Goal: Check status: Check status

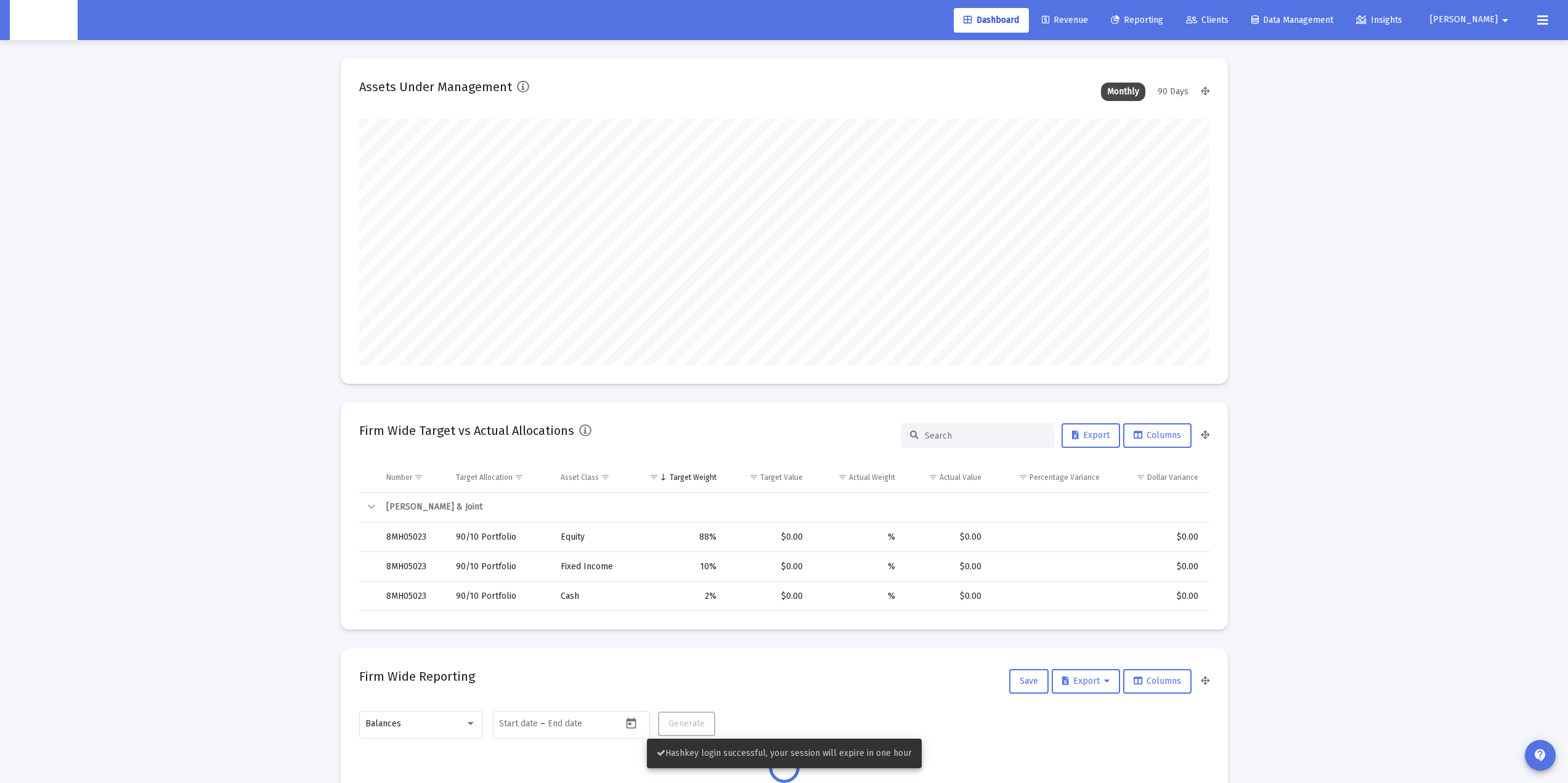
scroll to position [246, 458]
type input "[DATE]"
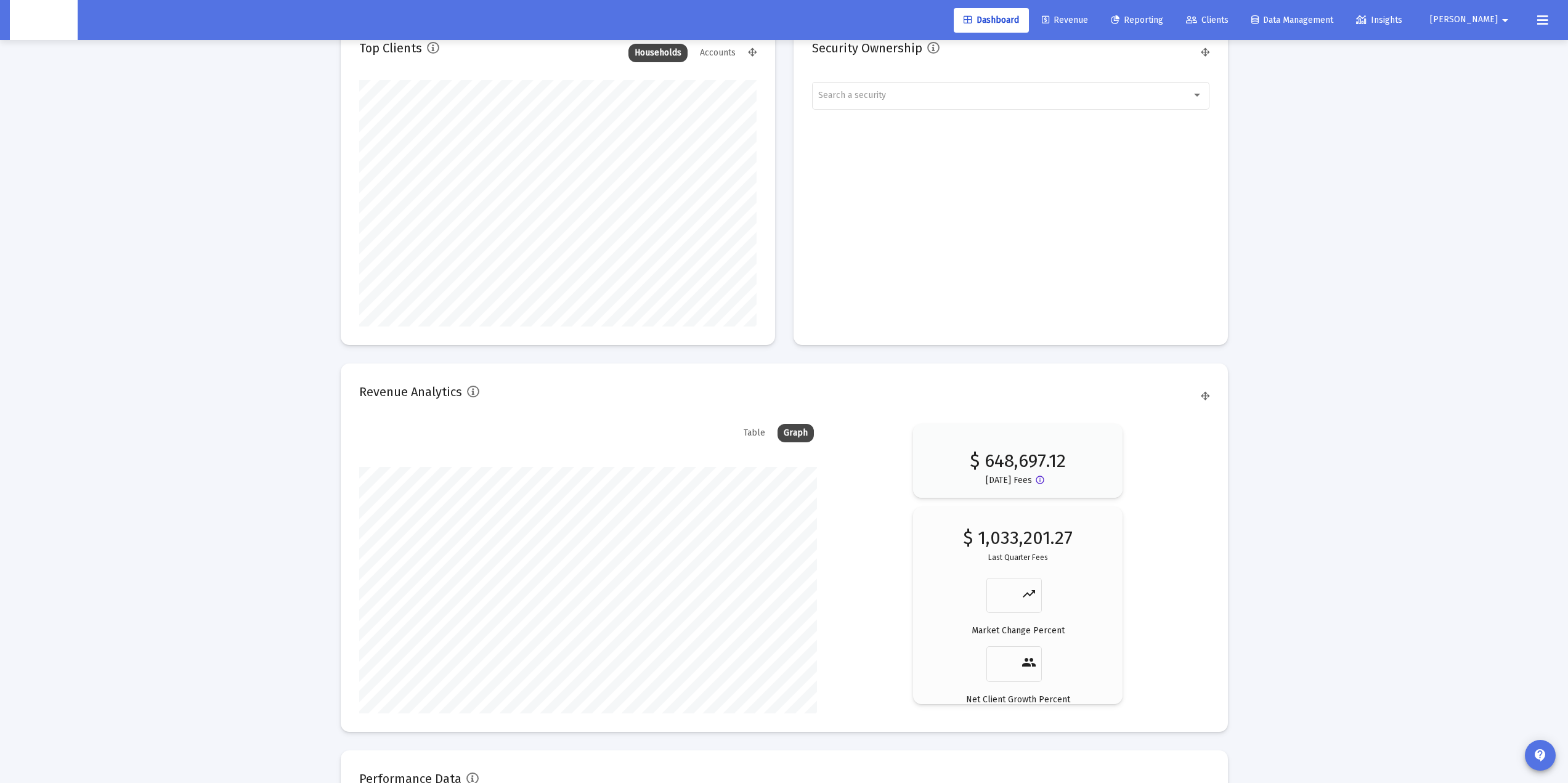
scroll to position [1696, 0]
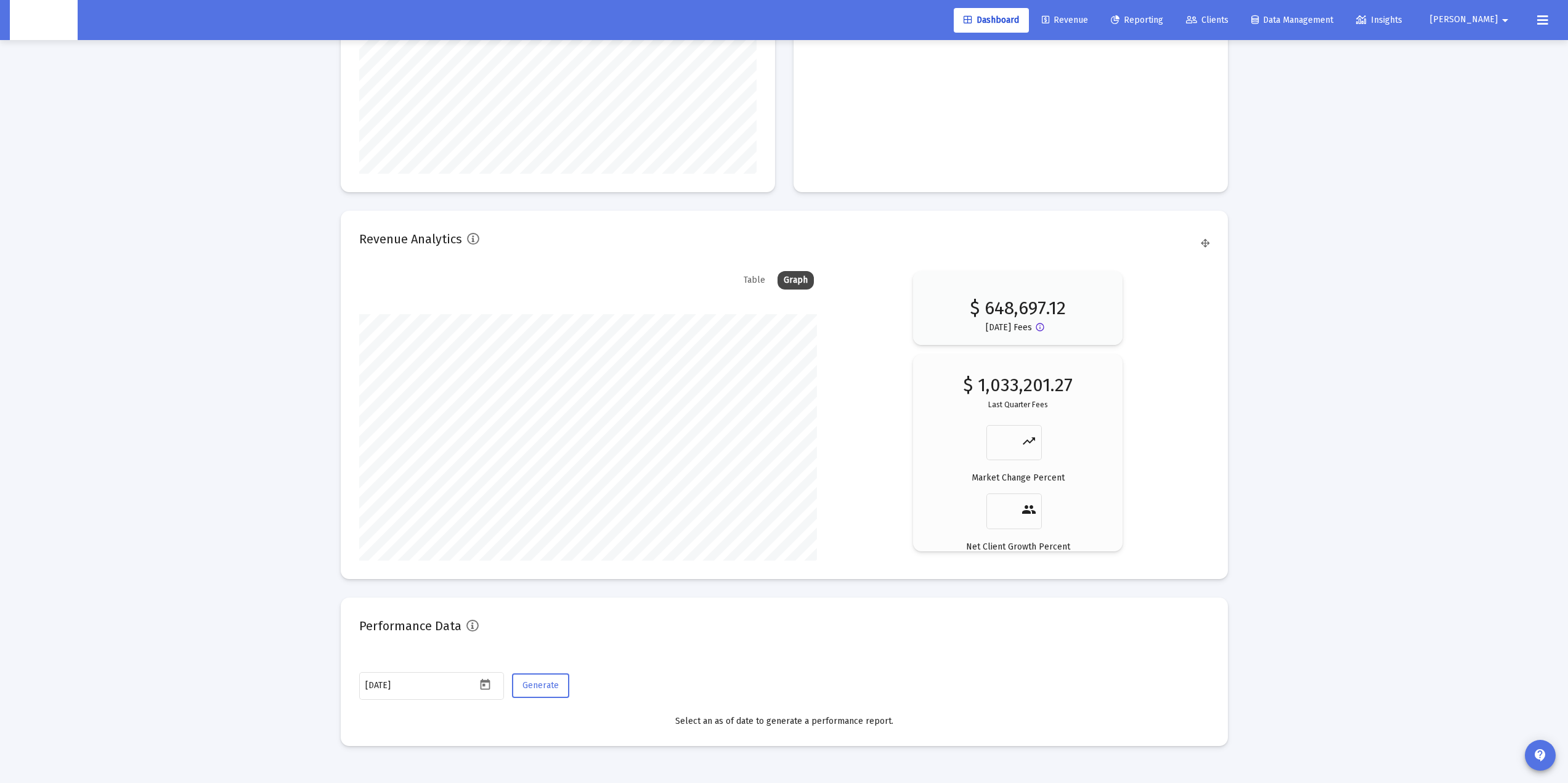
click at [1238, 14] on link "Clients" at bounding box center [1207, 20] width 62 height 25
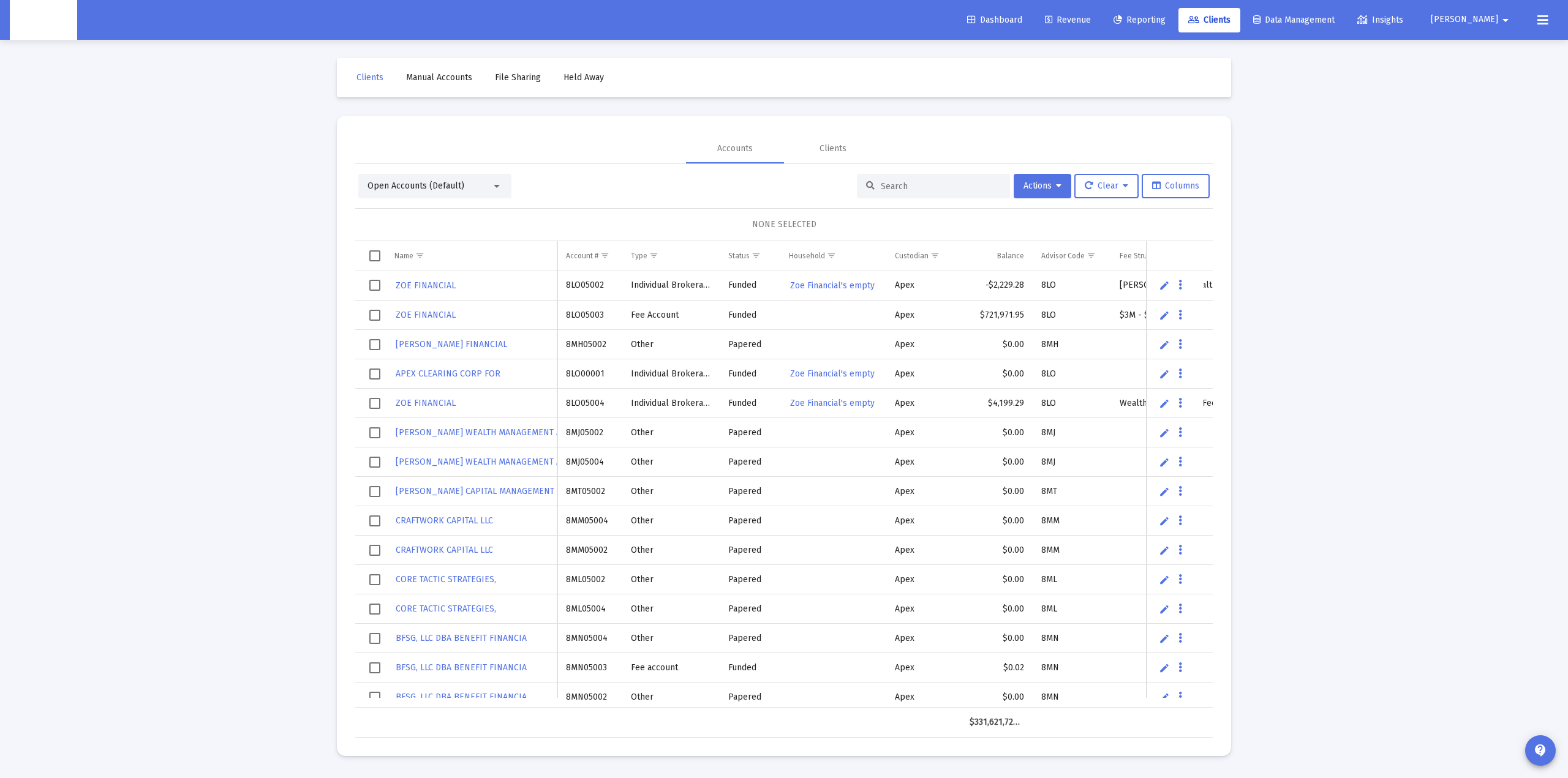
click at [901, 184] on input at bounding box center [941, 187] width 120 height 11
paste input "4QN05071"
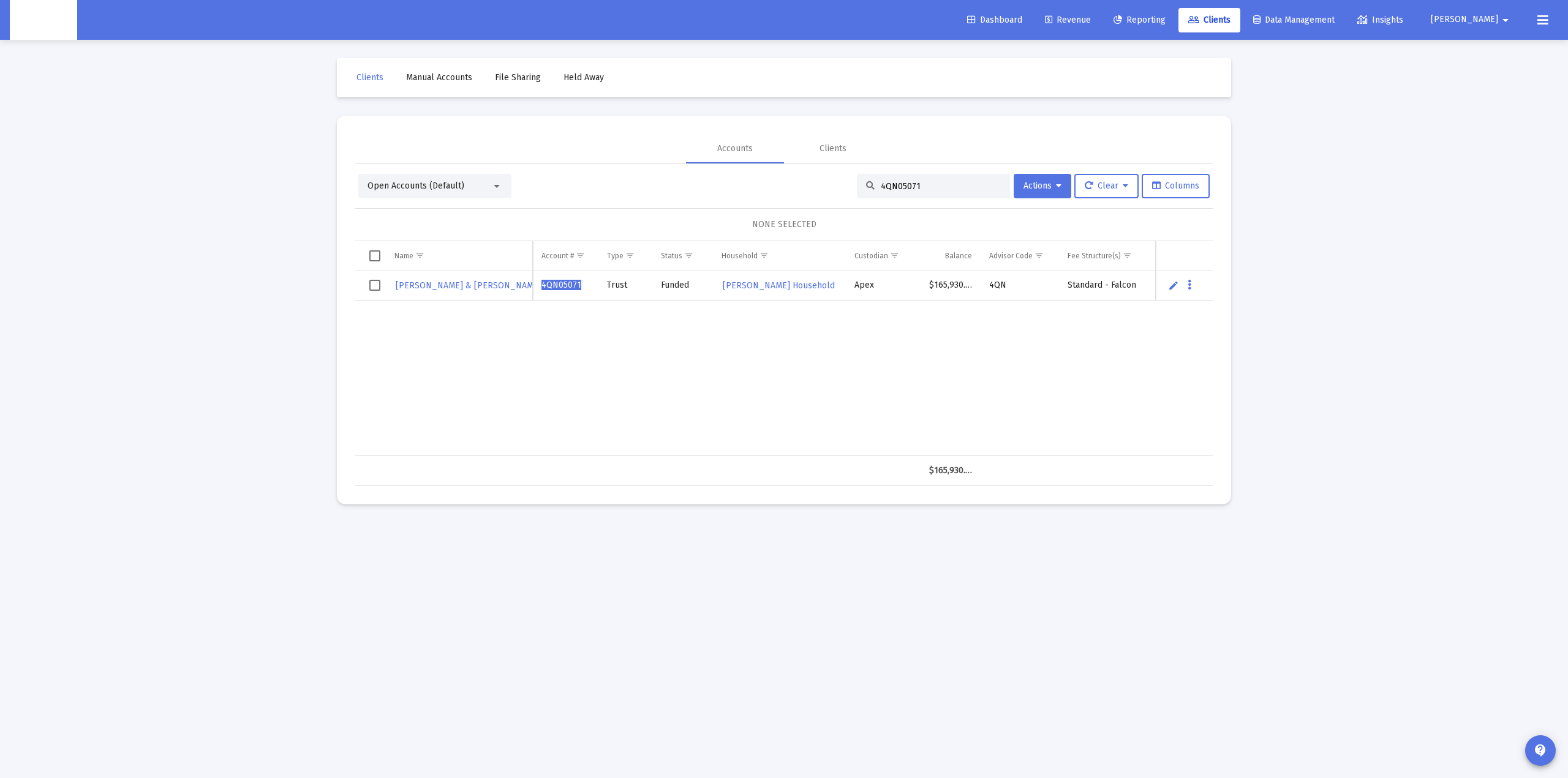
type input "4QN05071"
click at [759, 187] on div "Open Accounts (Default) 4QN05071 Actions Clear Columns" at bounding box center [784, 186] width 851 height 24
click at [787, 184] on div "Open Accounts (Default) 4QN05071 Actions Clear Columns" at bounding box center [784, 186] width 851 height 24
click at [1175, 28] on link "Reporting" at bounding box center [1140, 20] width 72 height 24
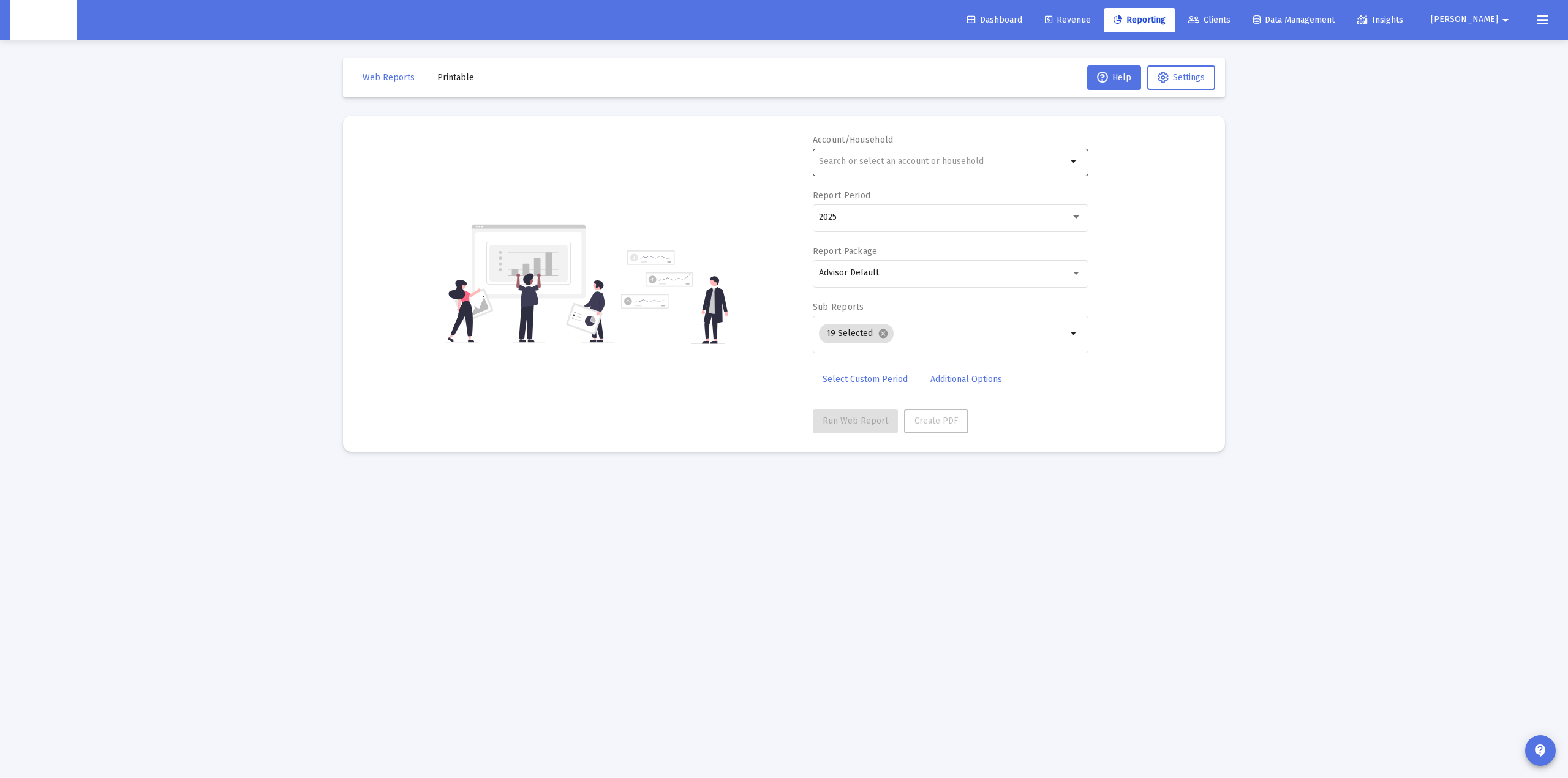
click at [928, 164] on input "text" at bounding box center [942, 162] width 248 height 10
paste input "4QN05071"
click at [909, 163] on input "4QN05071" at bounding box center [942, 162] width 248 height 10
click at [908, 163] on input "4QN05071" at bounding box center [942, 162] width 248 height 10
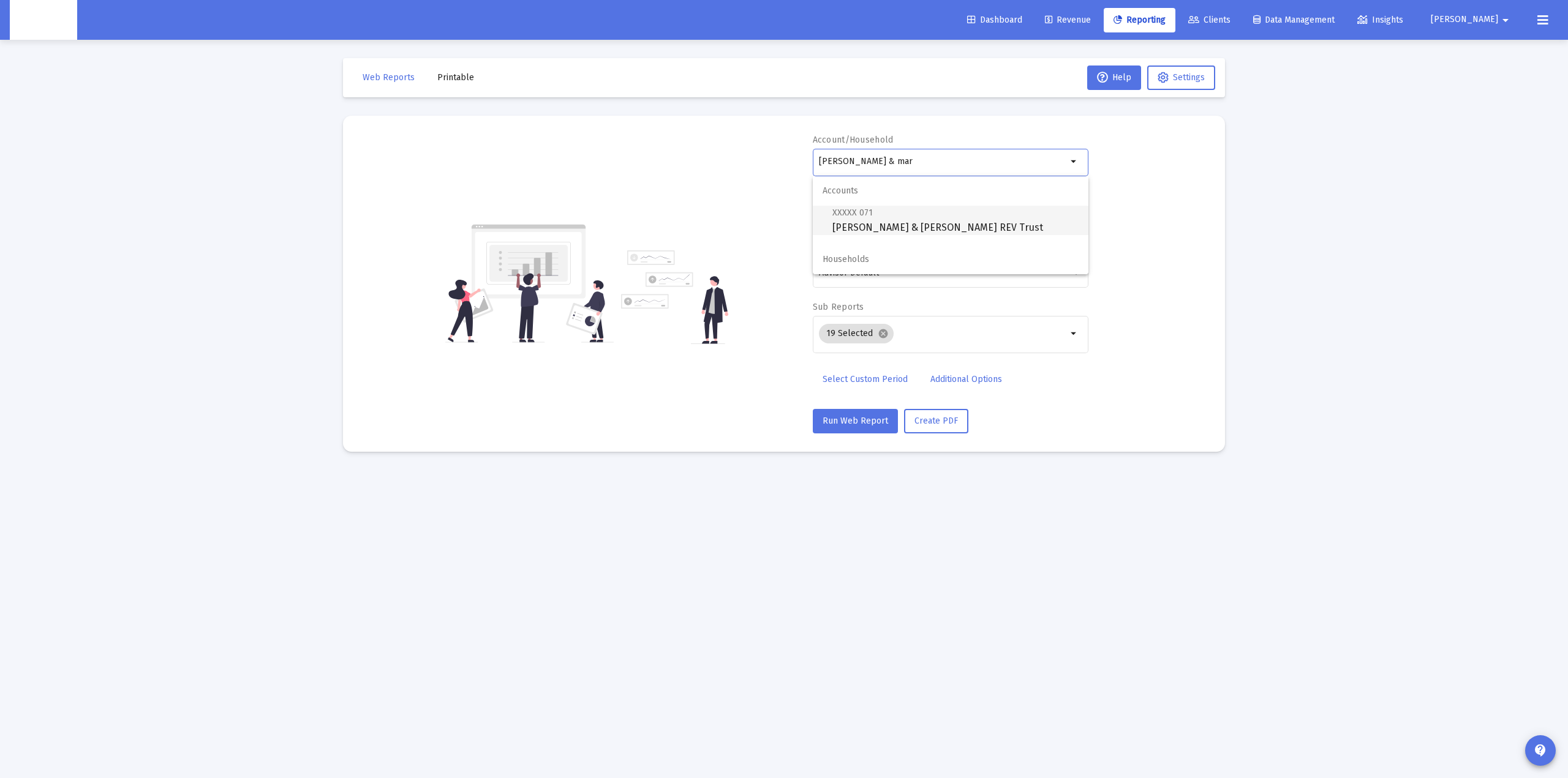
click at [909, 215] on span "XXXXX 071 [PERSON_NAME] & [PERSON_NAME] REV Trust" at bounding box center [955, 219] width 246 height 30
type input "[PERSON_NAME] & [PERSON_NAME] REV Trust"
click at [909, 331] on input "Selection" at bounding box center [983, 334] width 168 height 10
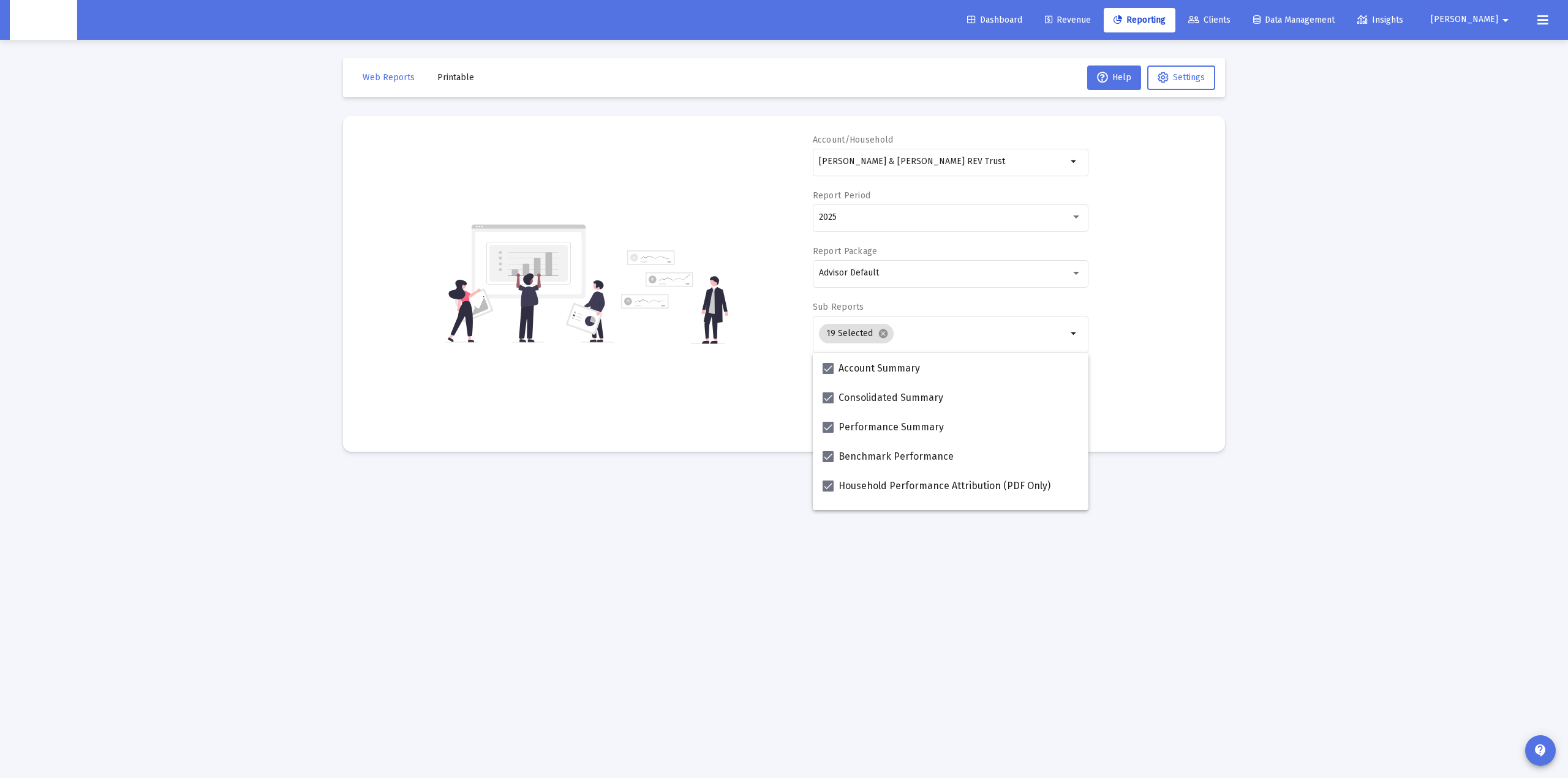
click at [696, 340] on img at bounding box center [675, 297] width 107 height 94
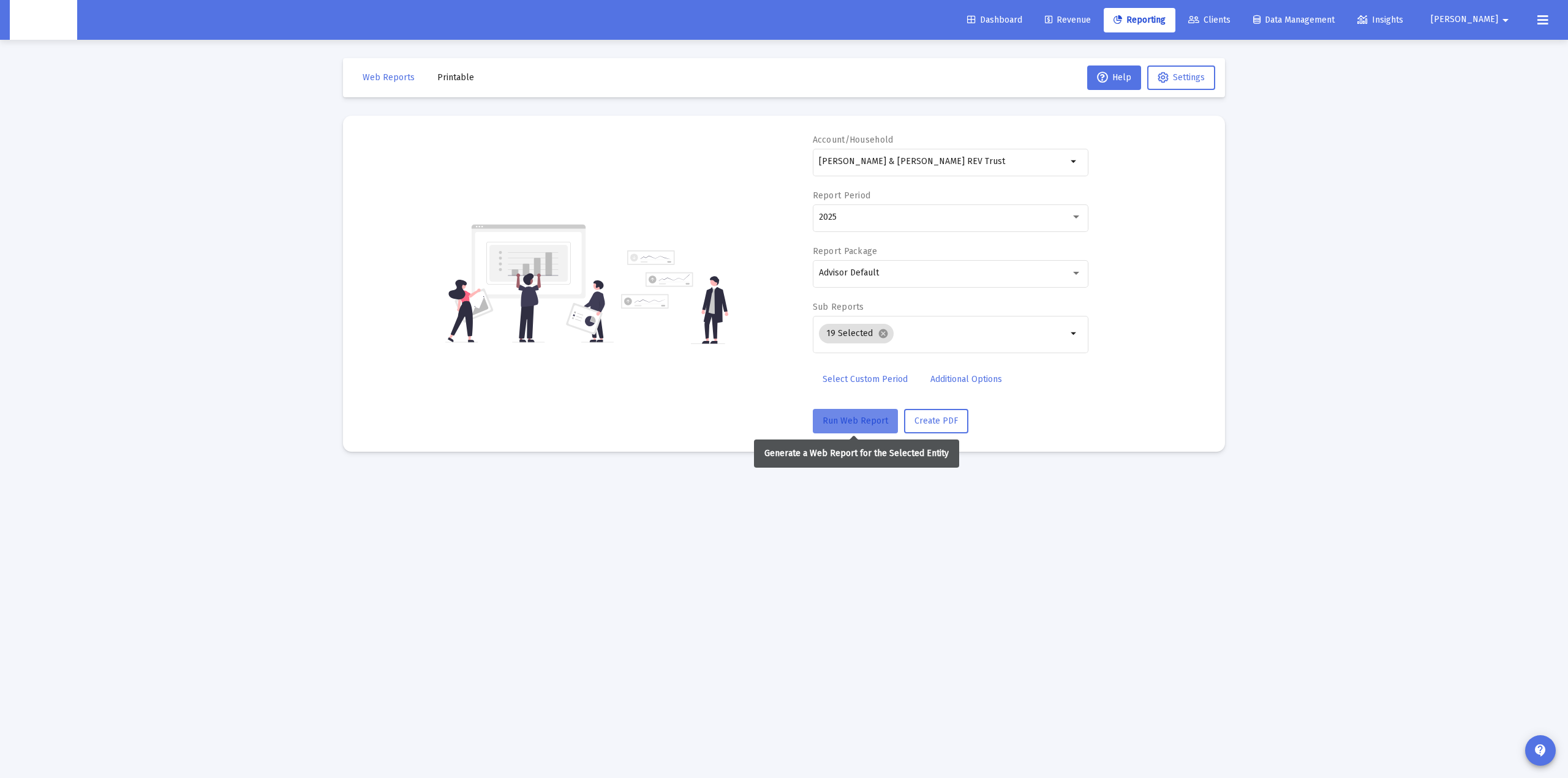
click at [848, 415] on button "Run Web Report" at bounding box center [855, 421] width 85 height 24
select select "View all"
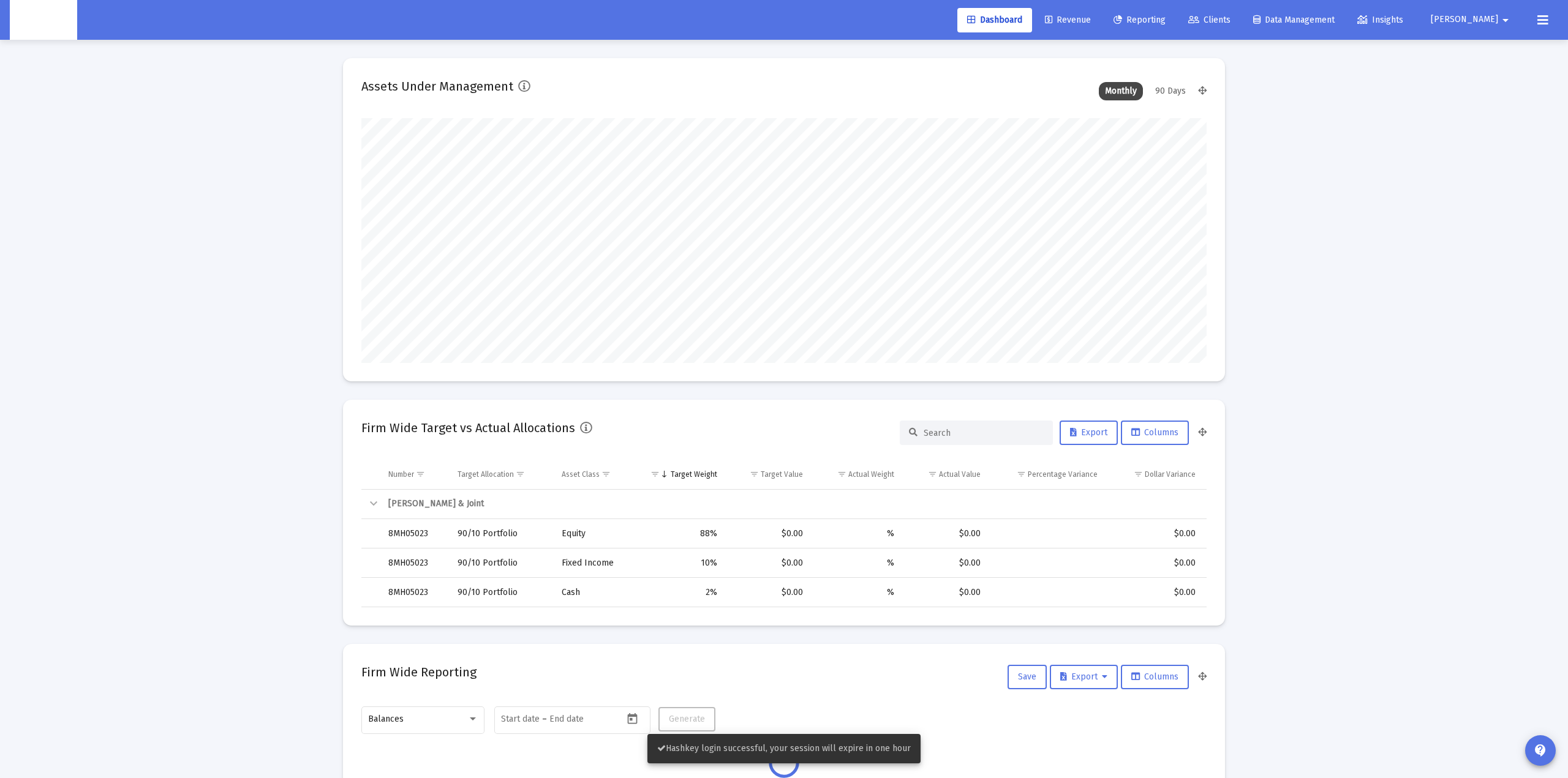
type input "[DATE]"
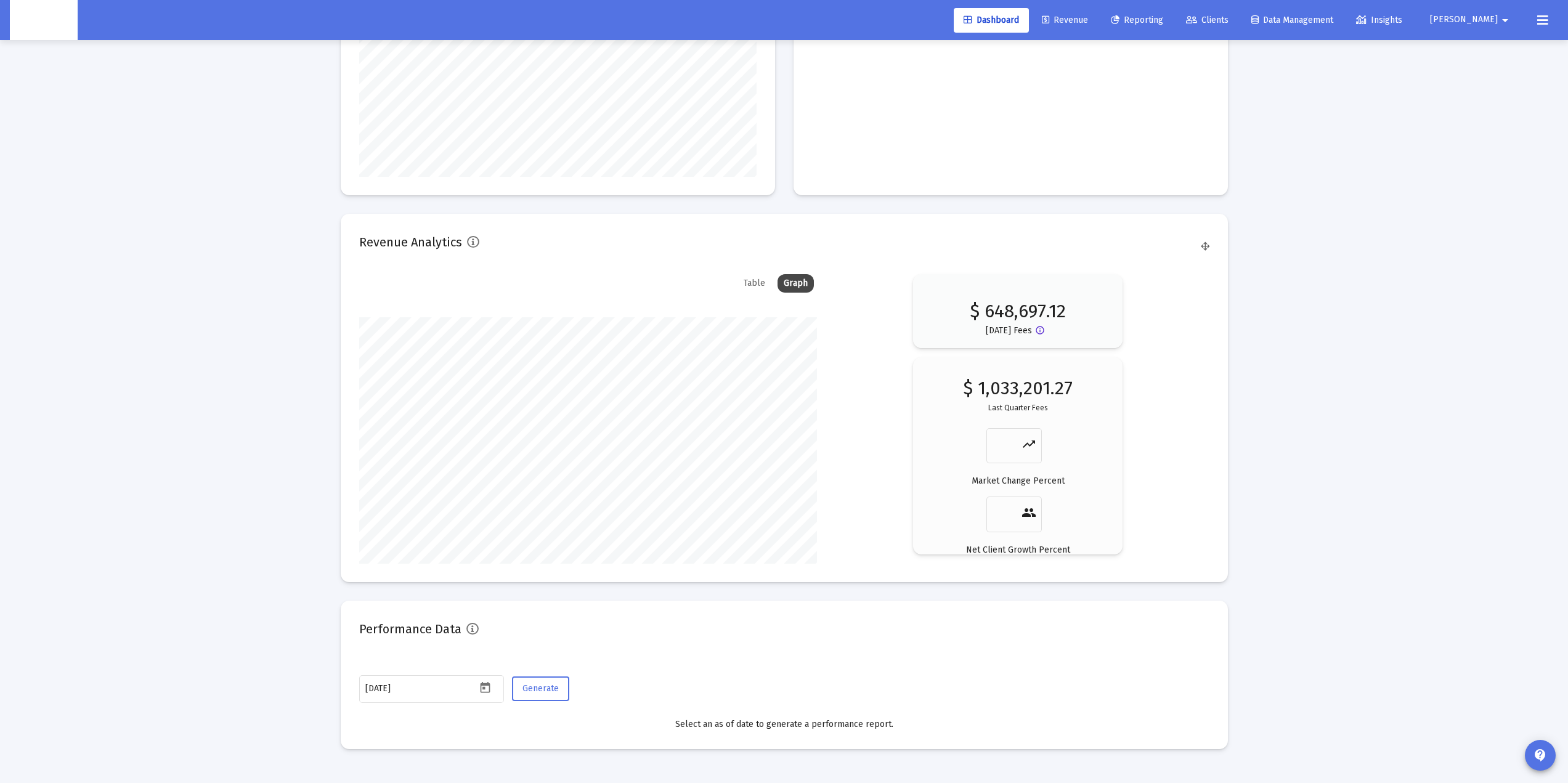
scroll to position [1696, 0]
click at [538, 677] on button "Generate" at bounding box center [541, 686] width 58 height 25
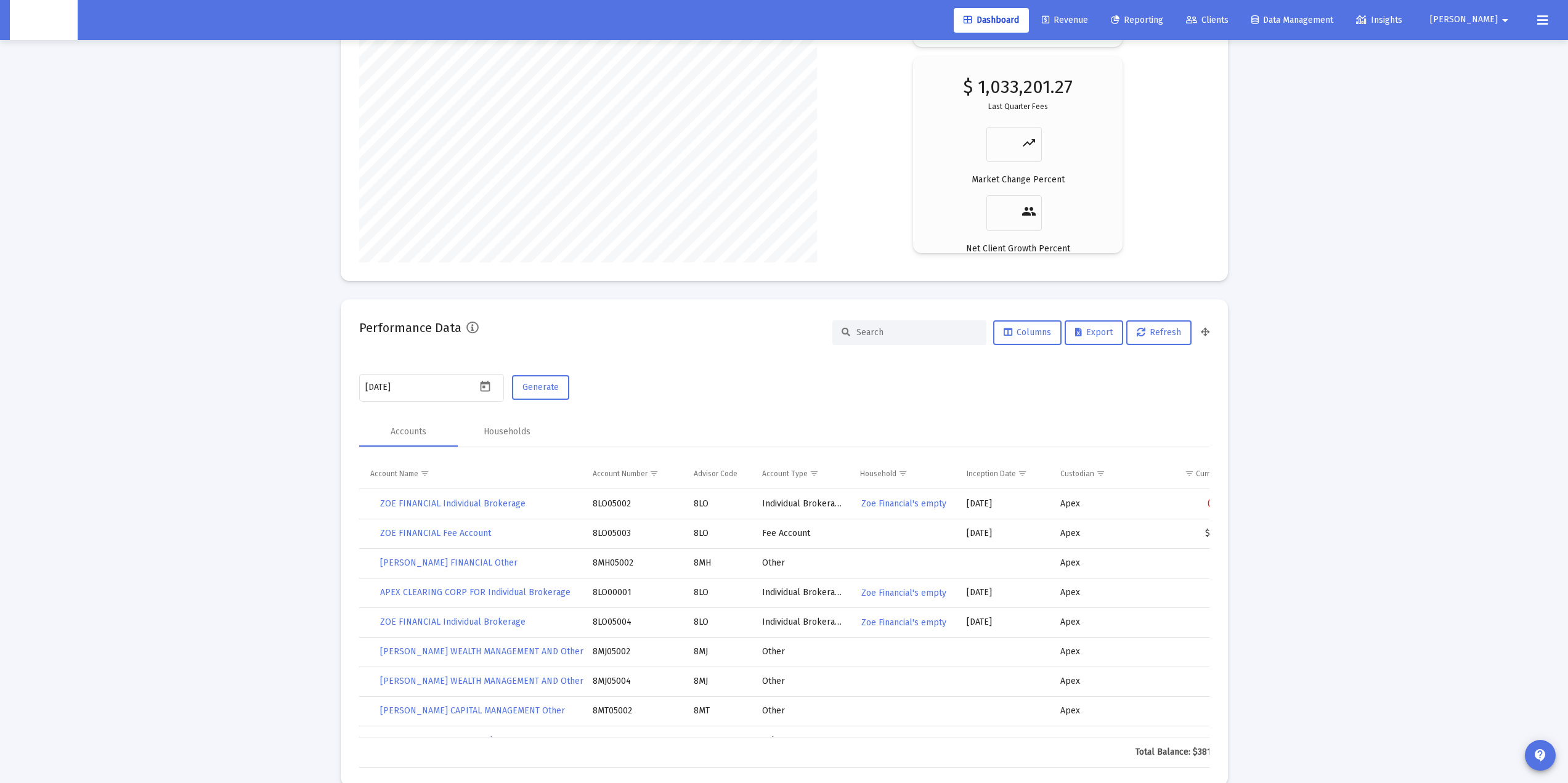
scroll to position [2035, 0]
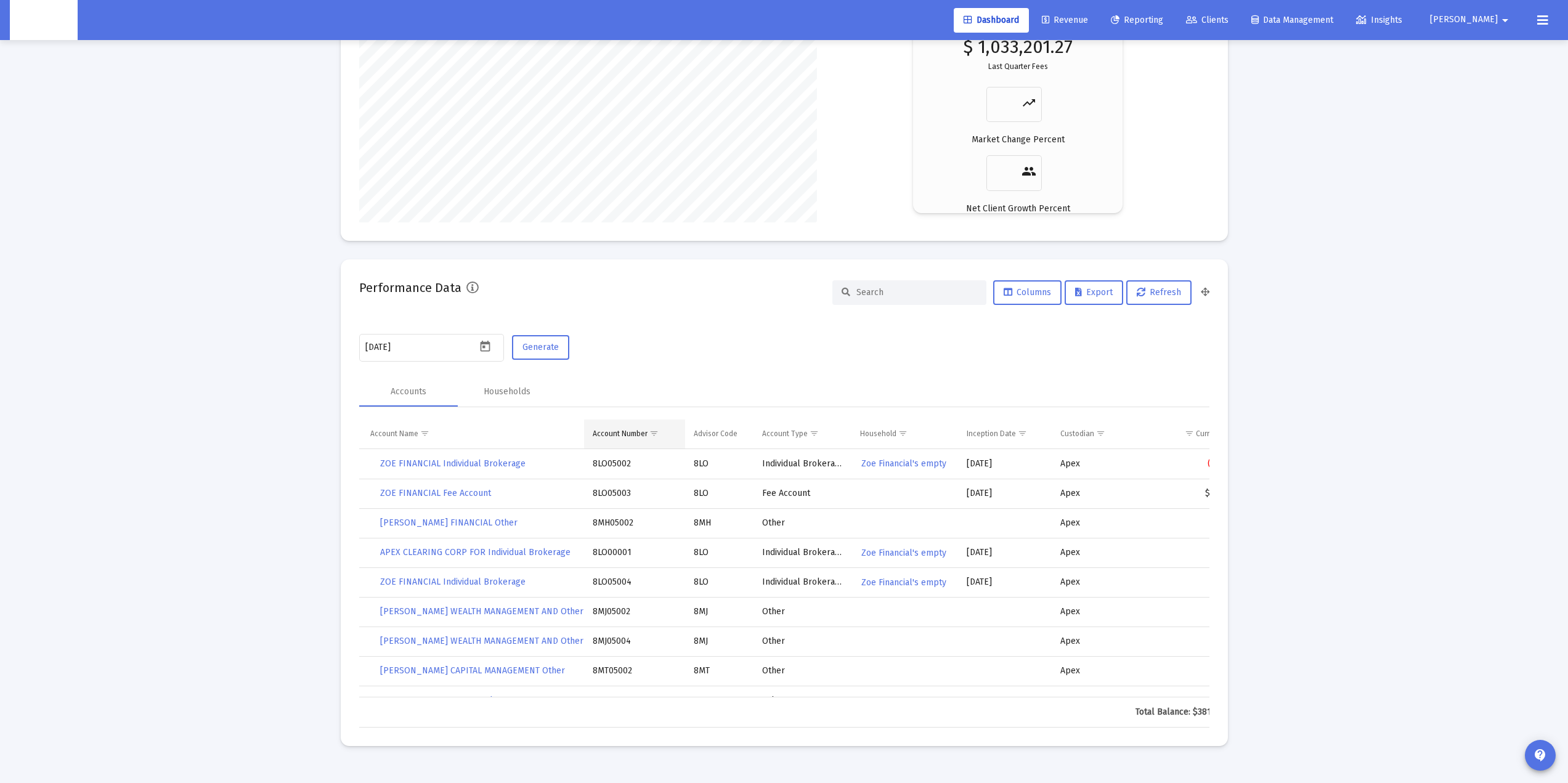
drag, startPoint x: 633, startPoint y: 436, endPoint x: 643, endPoint y: 437, distance: 10.0
click at [633, 436] on div "Account Number" at bounding box center [620, 433] width 55 height 10
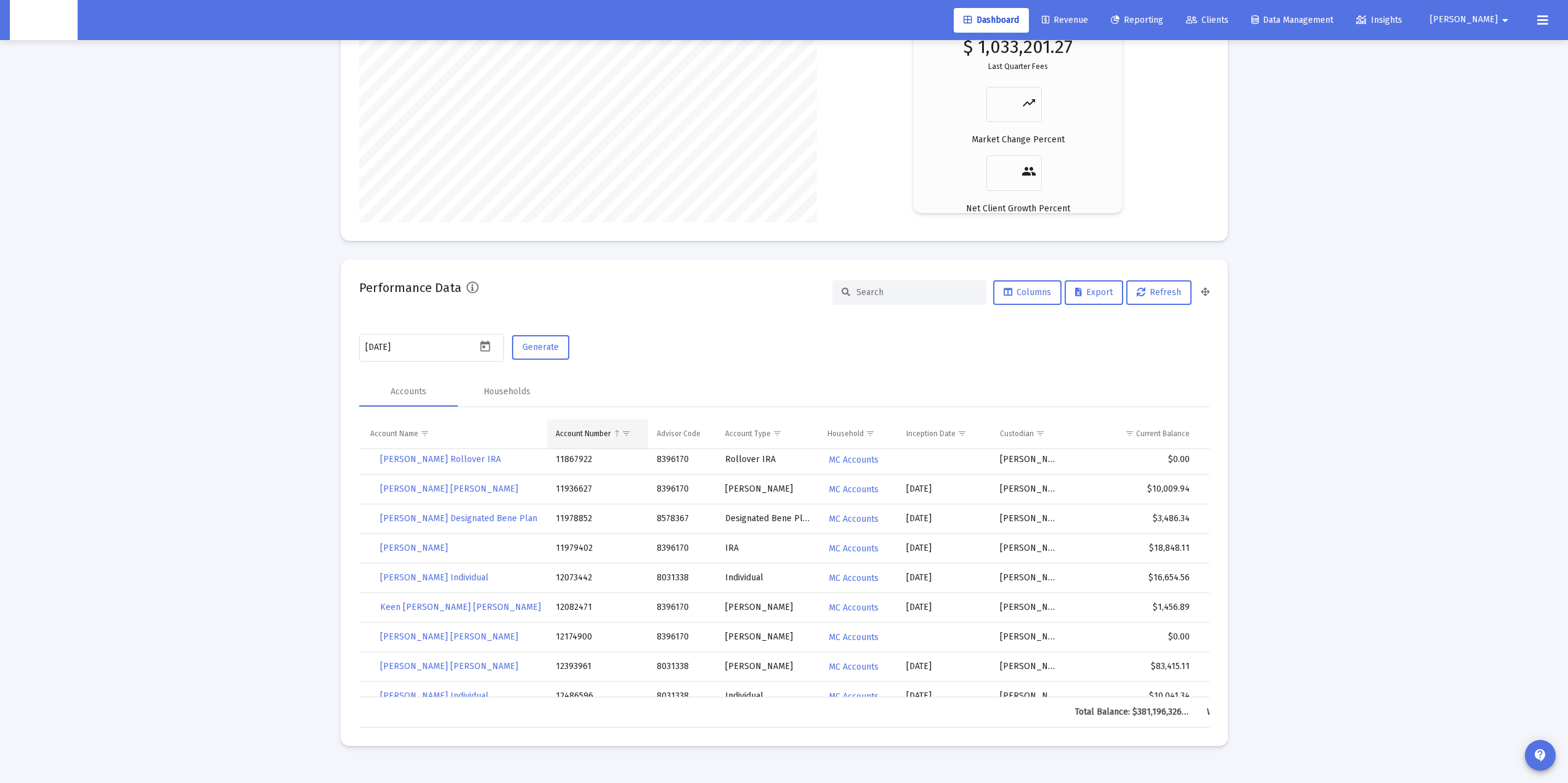
click at [576, 429] on div "Account Number" at bounding box center [583, 433] width 55 height 10
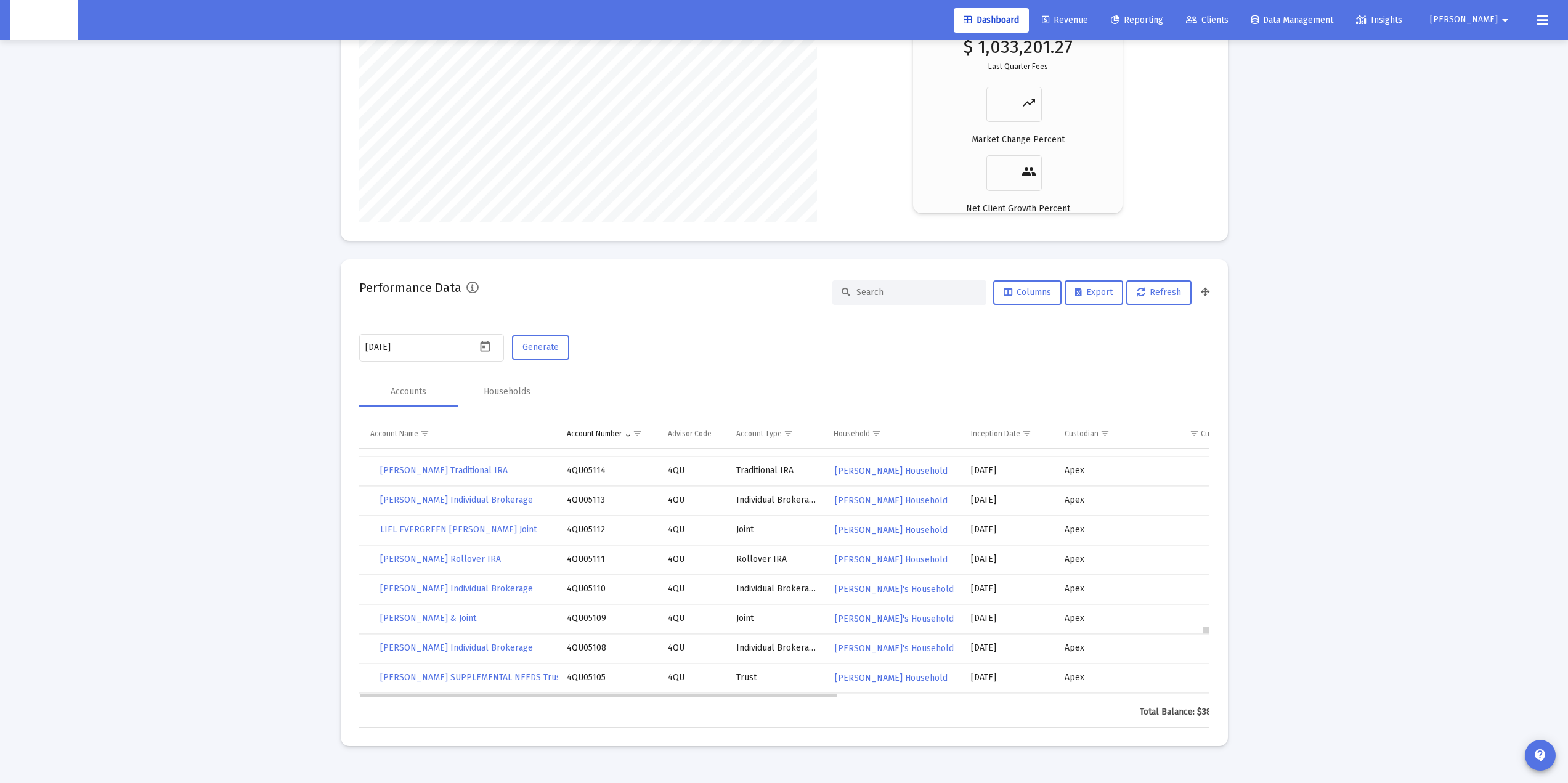
scroll to position [89117, 0]
drag, startPoint x: 1207, startPoint y: 465, endPoint x: 1205, endPoint y: 642, distance: 177.0
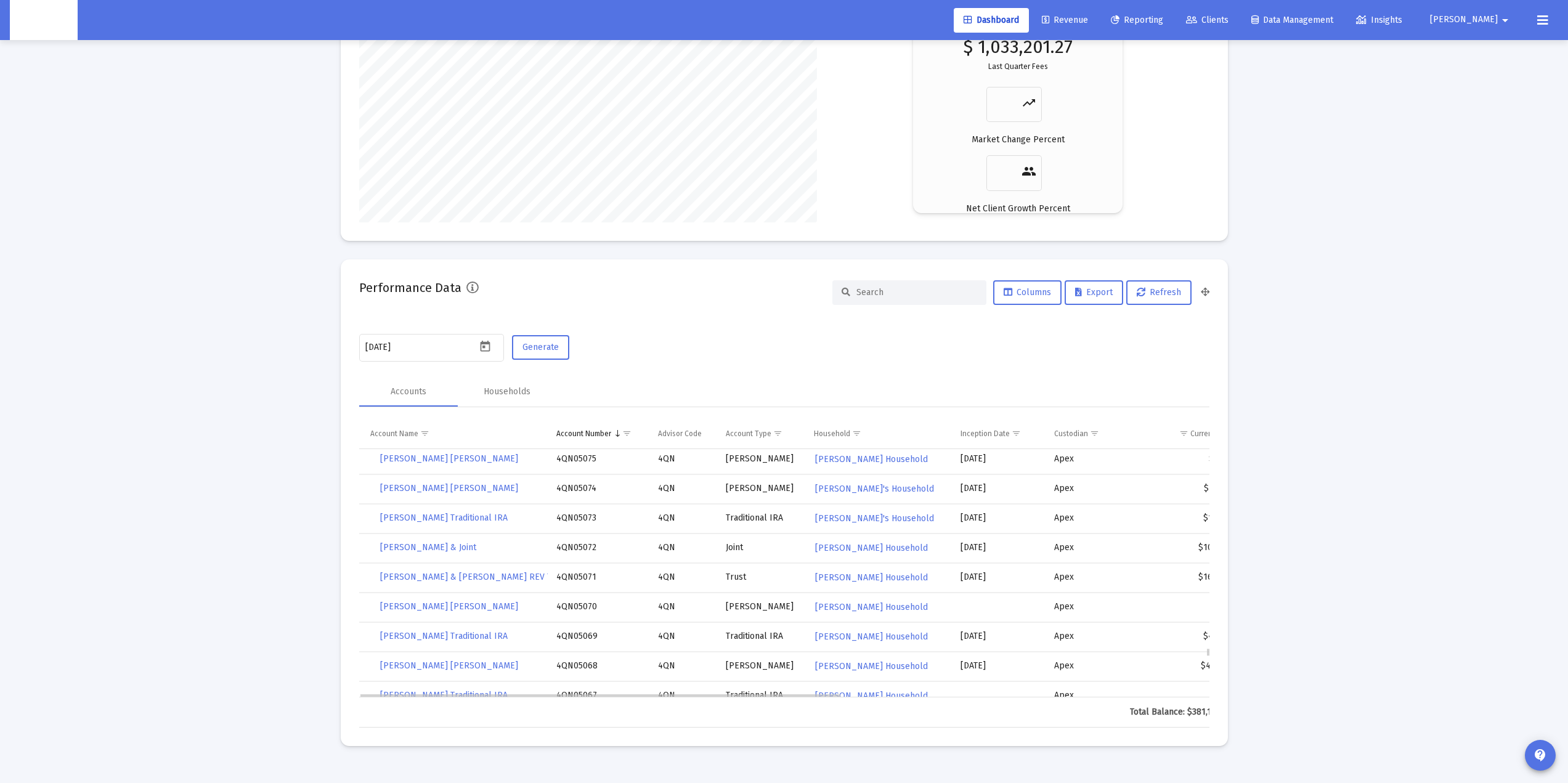
scroll to position [100340, 0]
drag, startPoint x: 701, startPoint y: 697, endPoint x: 728, endPoint y: 697, distance: 27.0
click at [728, 698] on tr "Total Balance: $381,196,326.30 Weighted Average Return: 0.13% 0.26% 900.78% 23.…" at bounding box center [1108, 712] width 1498 height 30
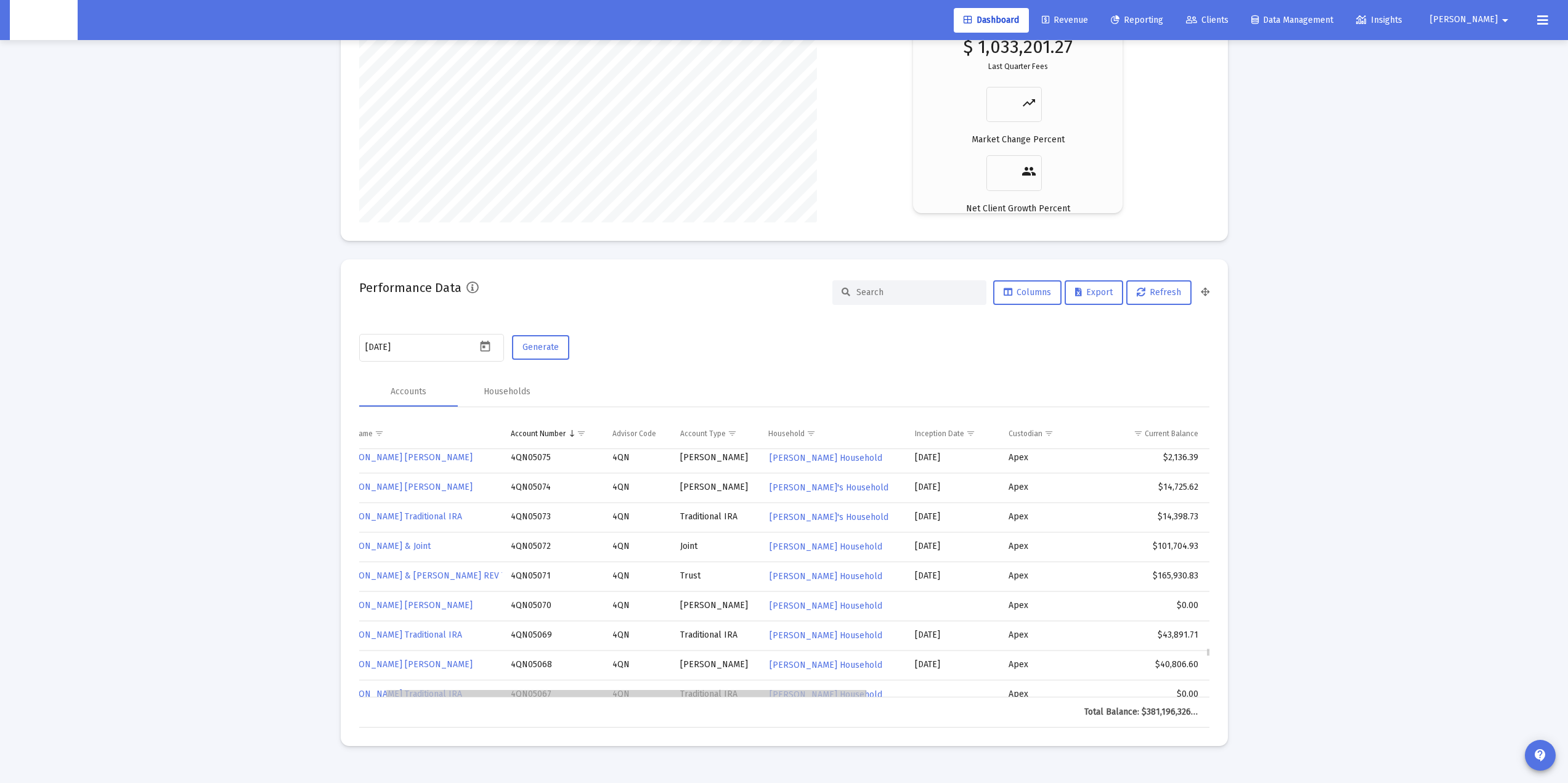
scroll to position [0, 0]
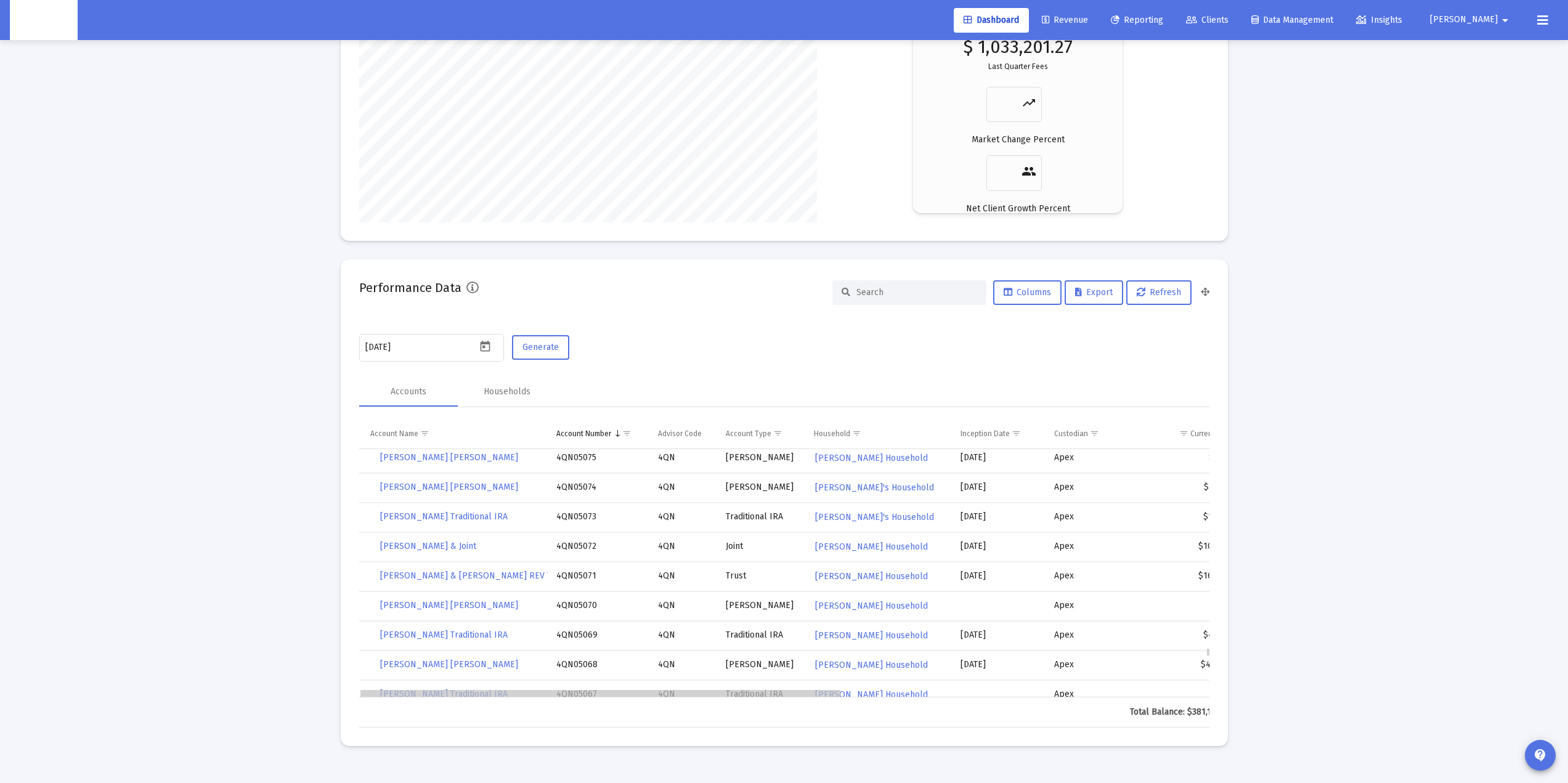
drag, startPoint x: 702, startPoint y: 695, endPoint x: 688, endPoint y: 679, distance: 21.3
click at [1035, 294] on span "Columns" at bounding box center [1027, 292] width 48 height 11
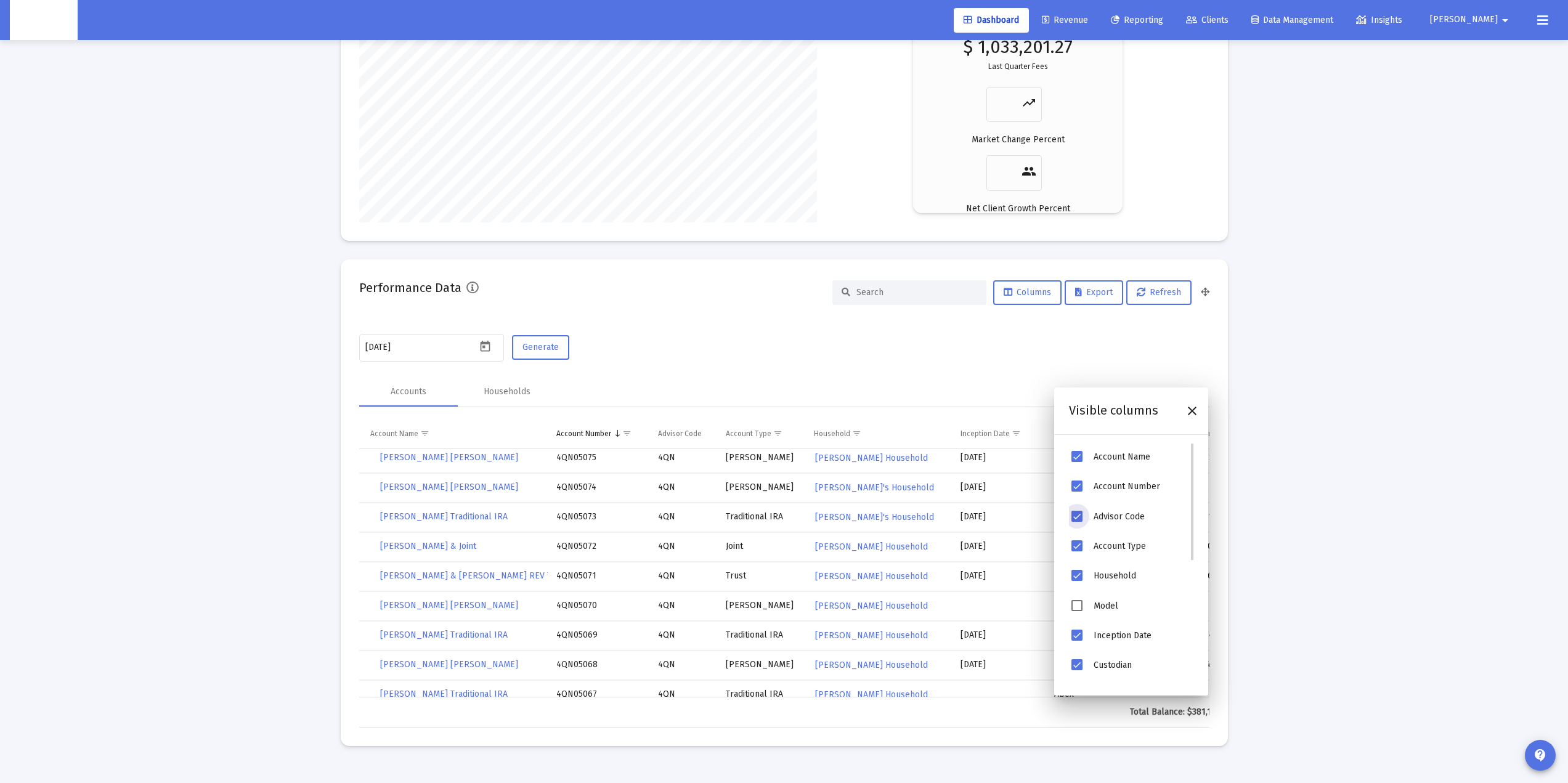
click at [1078, 515] on span "Advisor Code" at bounding box center [1077, 516] width 11 height 11
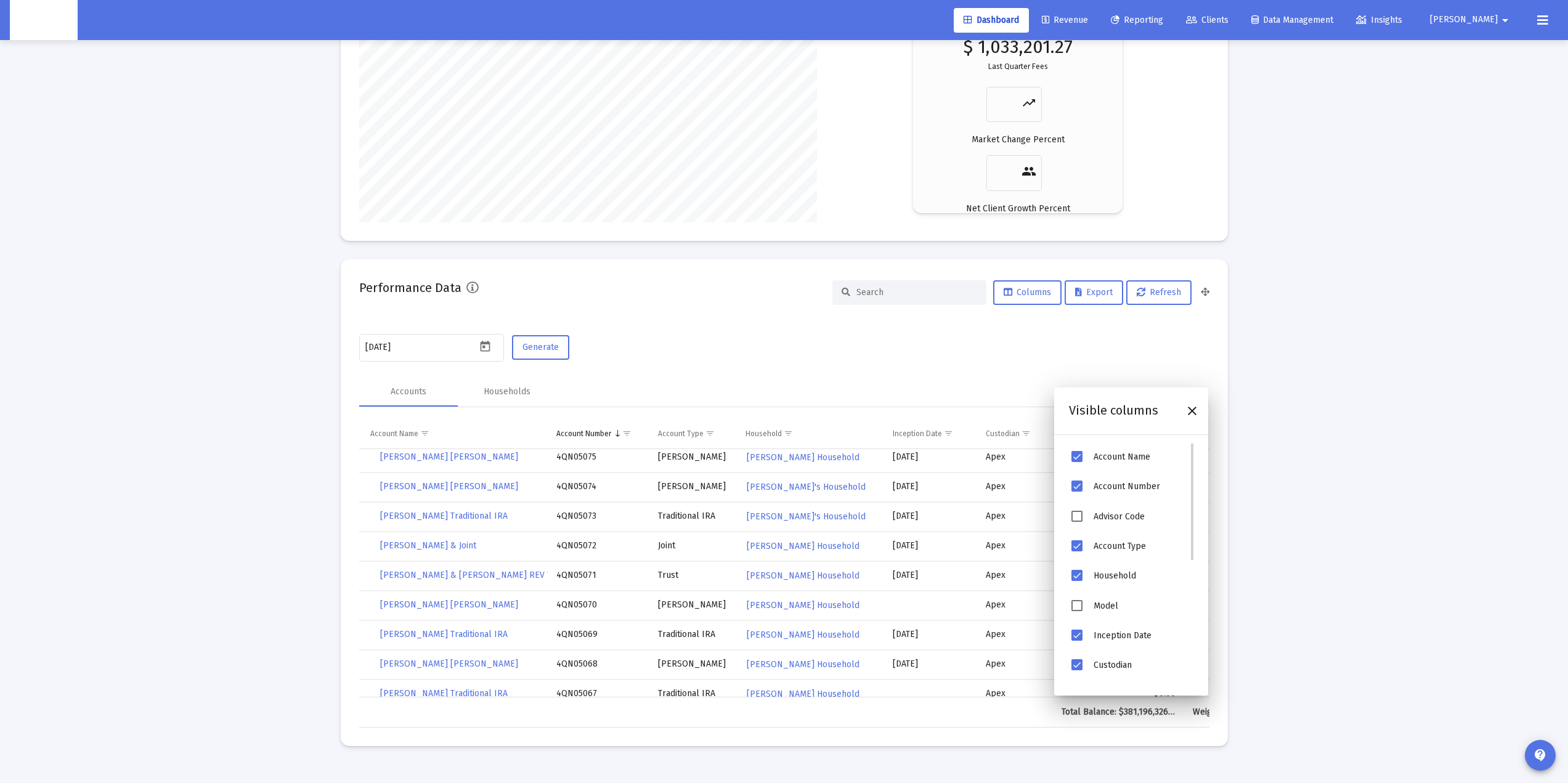
click at [1080, 541] on span "Account Type" at bounding box center [1077, 546] width 11 height 11
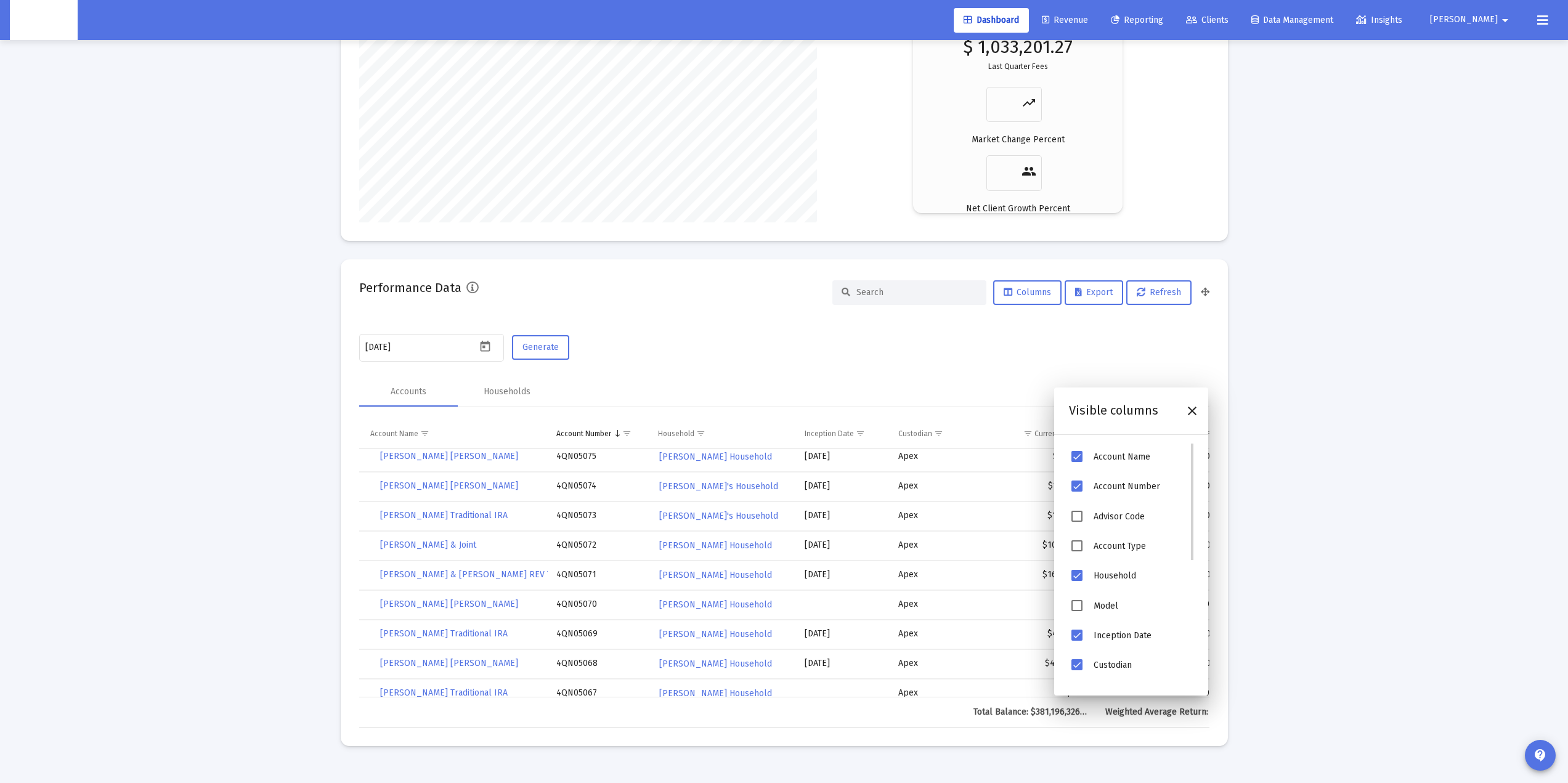
click at [1077, 573] on span "Household" at bounding box center [1077, 575] width 11 height 11
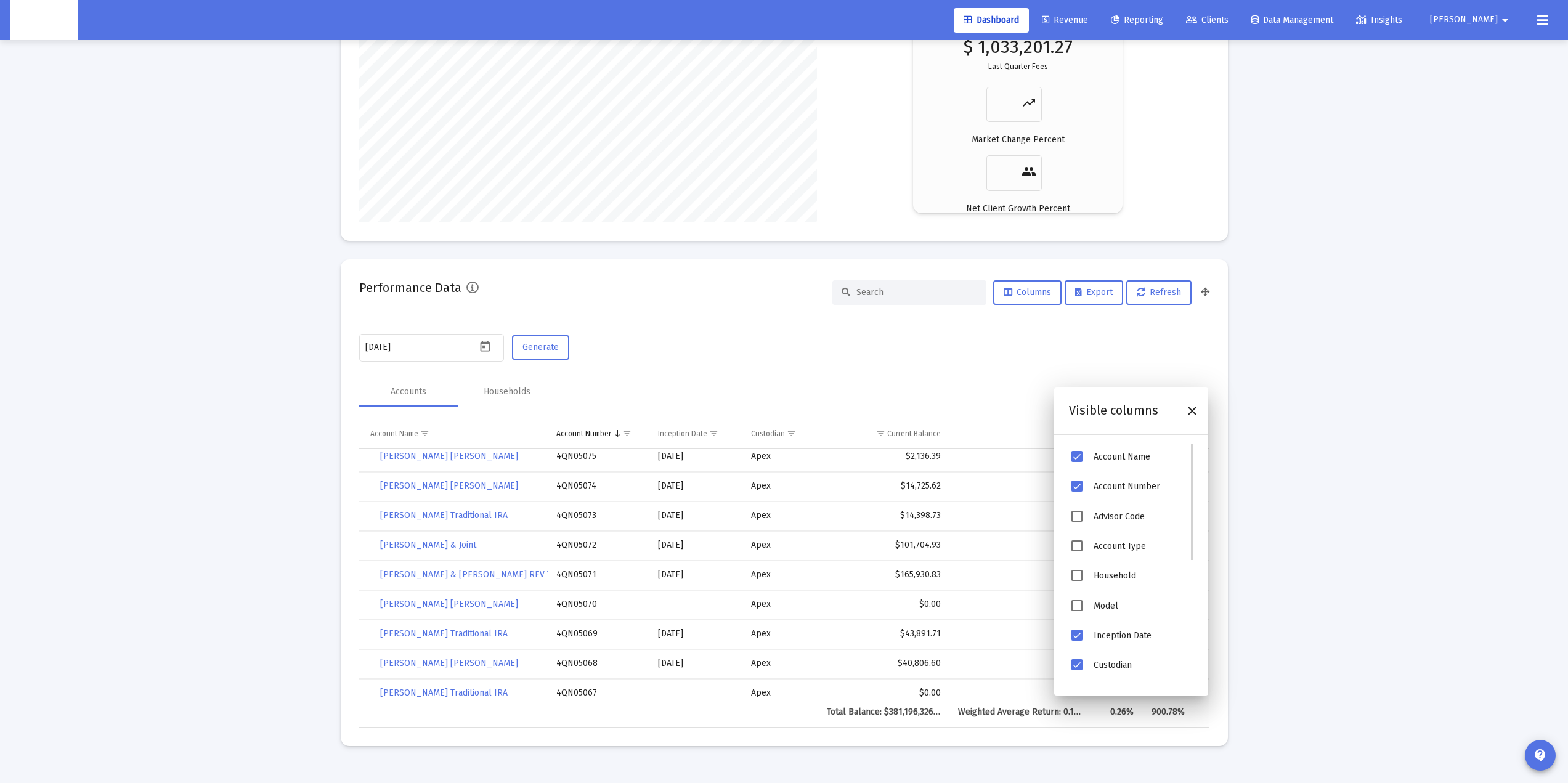
scroll to position [100342, 0]
click at [1077, 635] on span "Inception Date" at bounding box center [1077, 635] width 11 height 11
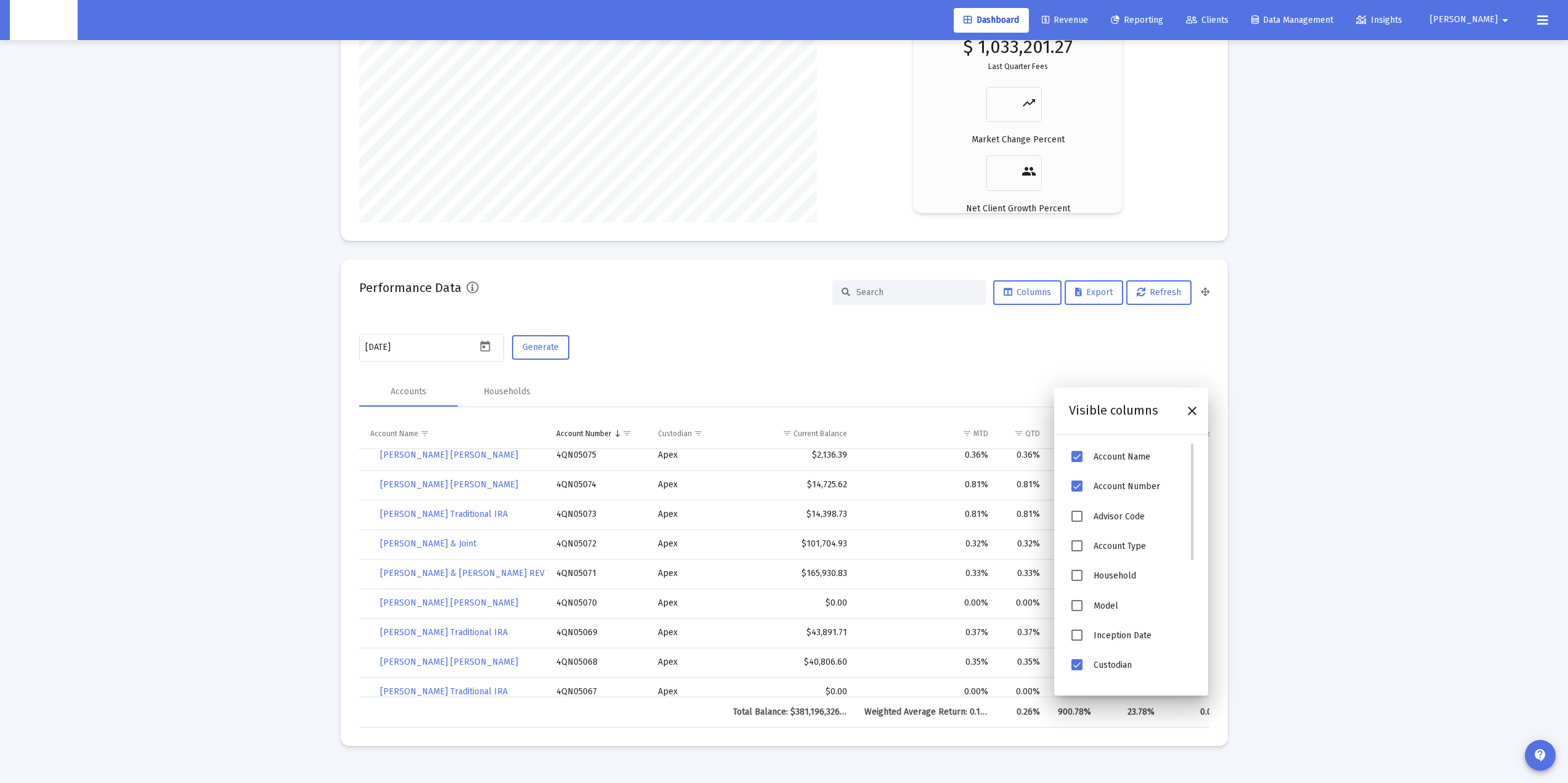
click at [1082, 660] on span "Custodian" at bounding box center [1077, 665] width 11 height 11
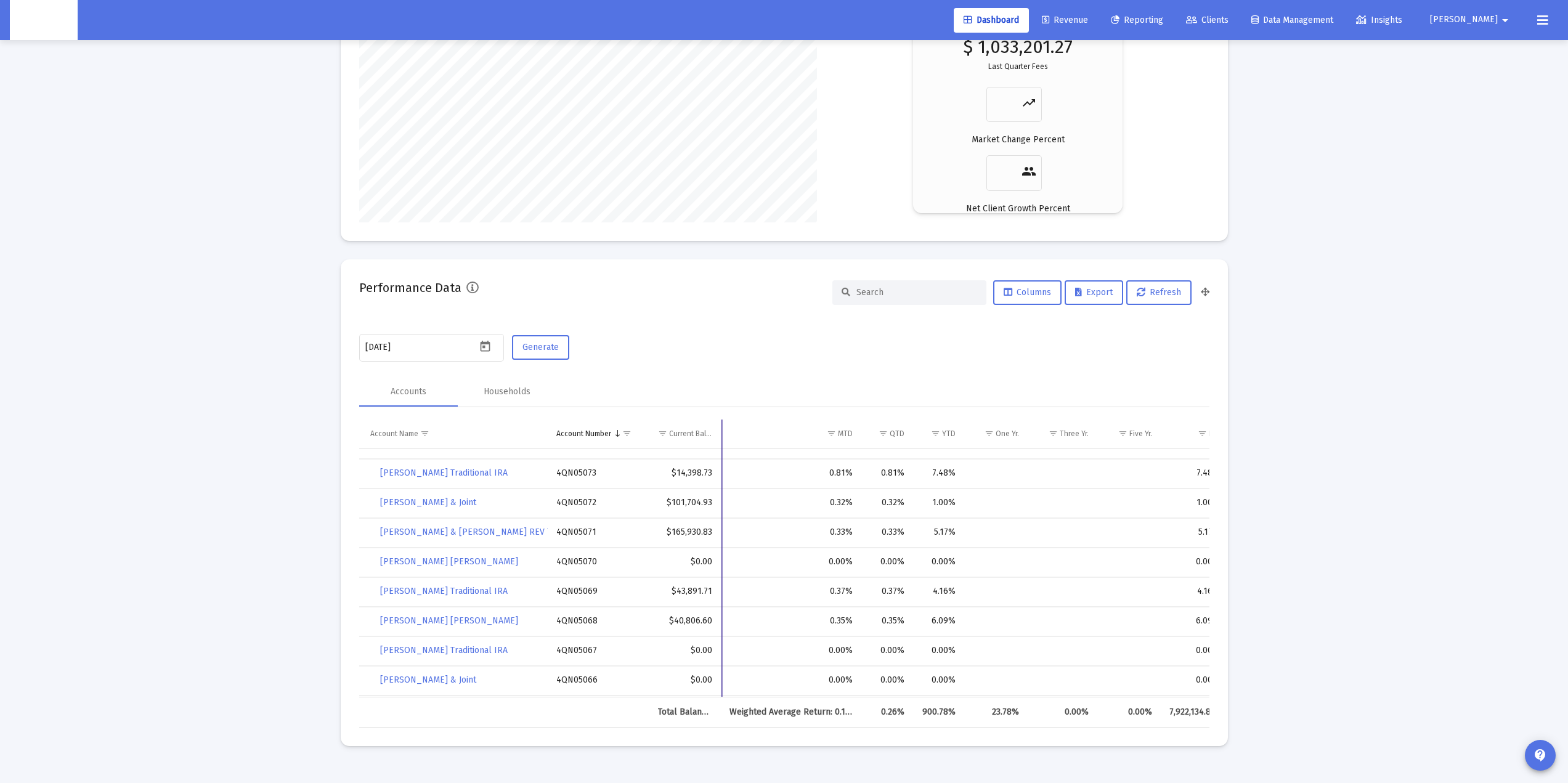
scroll to position [100384, 0]
drag, startPoint x: 780, startPoint y: 430, endPoint x: 720, endPoint y: 429, distance: 60.0
click at [720, 429] on div "Account Name Account Number Current Balance MTD QTD YTD One Yr. Three Yr. Five …" at bounding box center [784, 574] width 850 height 308
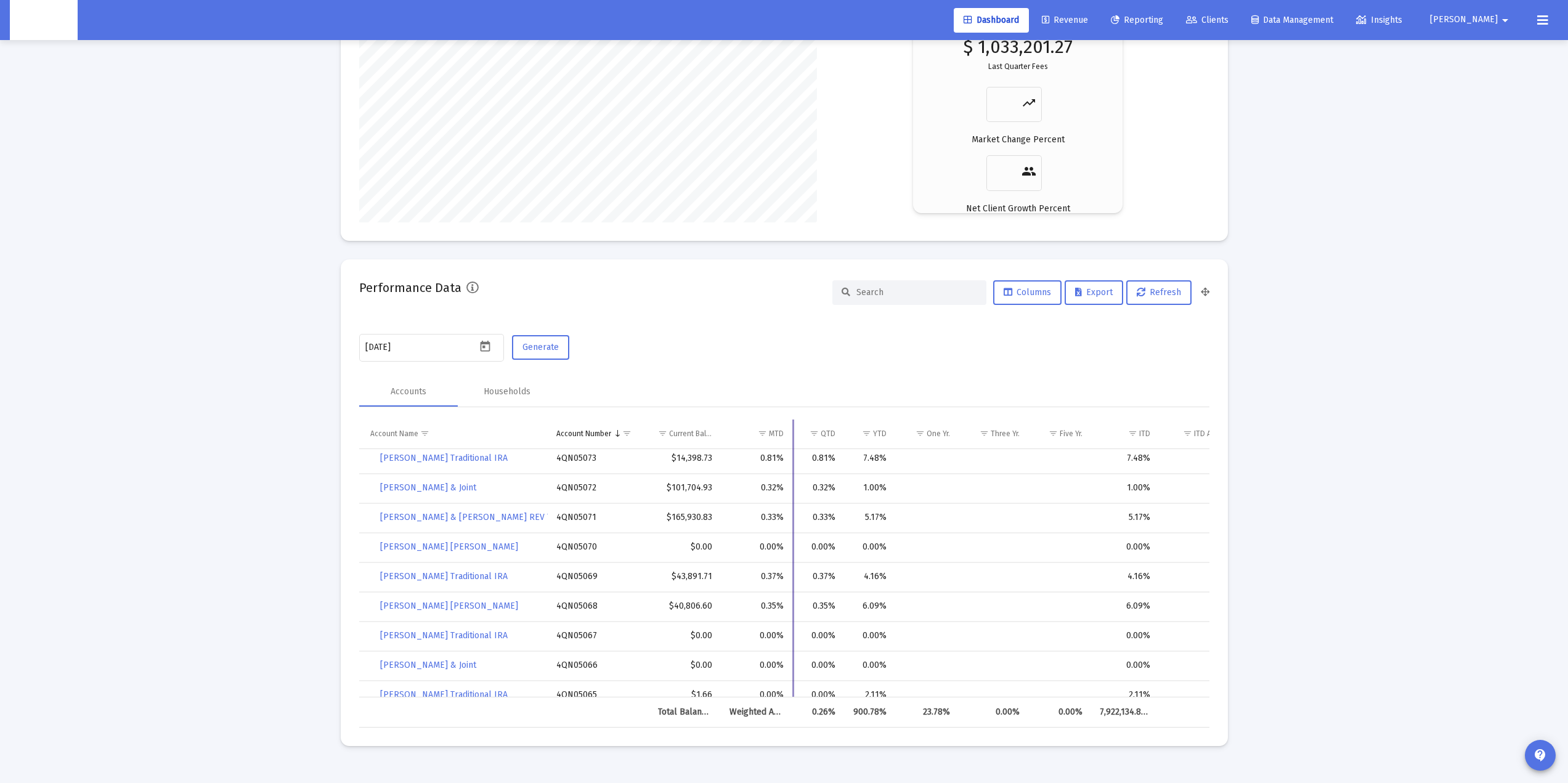
drag, startPoint x: 862, startPoint y: 429, endPoint x: 793, endPoint y: 435, distance: 69.3
click at [793, 435] on div "Account Name Account Number Current Balance MTD QTD YTD One Yr. Three Yr. Five …" at bounding box center [784, 574] width 850 height 308
click at [1027, 293] on span "Columns" at bounding box center [1027, 292] width 48 height 11
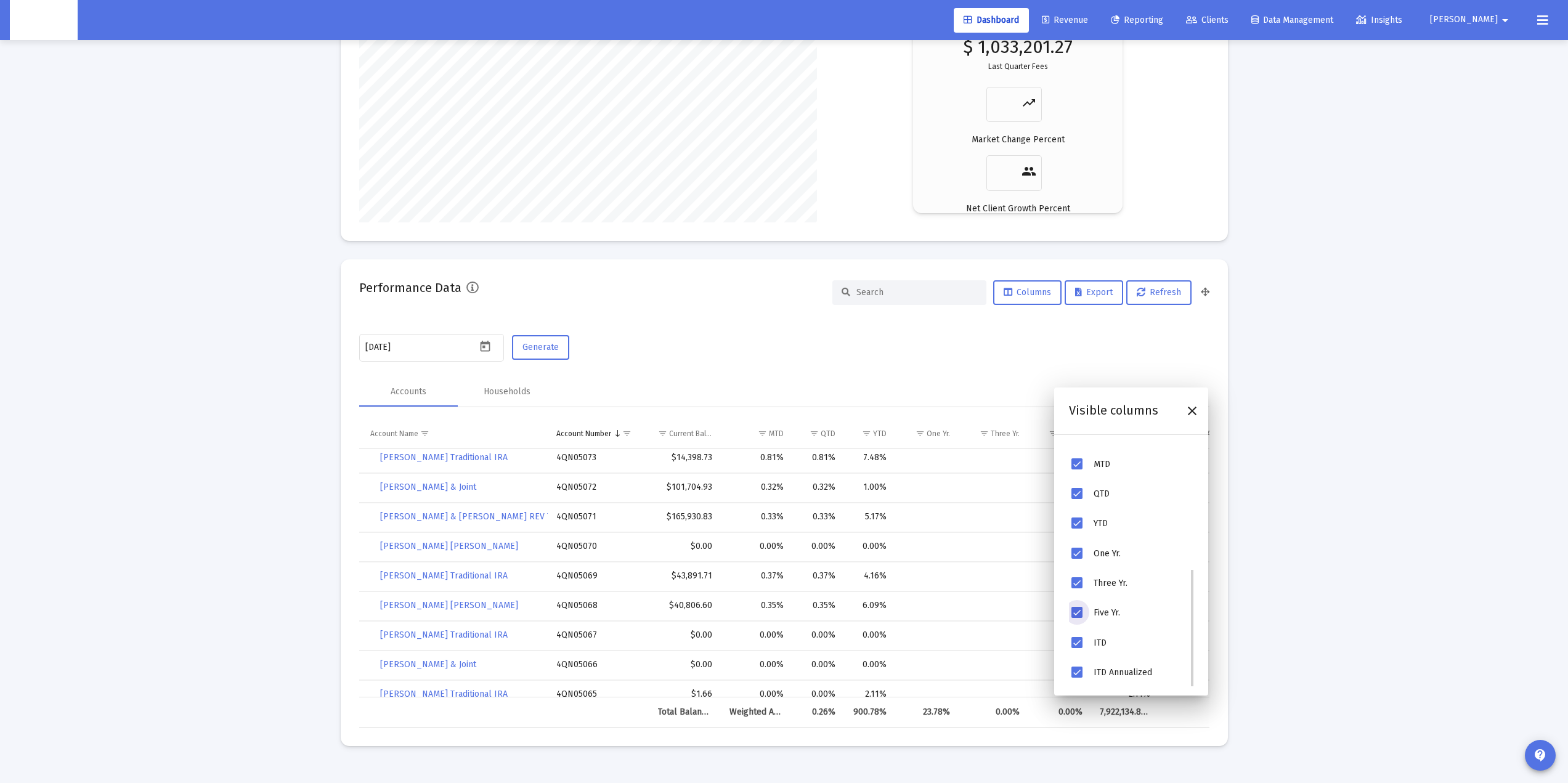
click at [1074, 613] on span "Five Yr." at bounding box center [1077, 613] width 11 height 11
click at [1080, 584] on span "Three Yr." at bounding box center [1077, 583] width 11 height 11
click at [1077, 551] on span "One Yr." at bounding box center [1077, 553] width 11 height 11
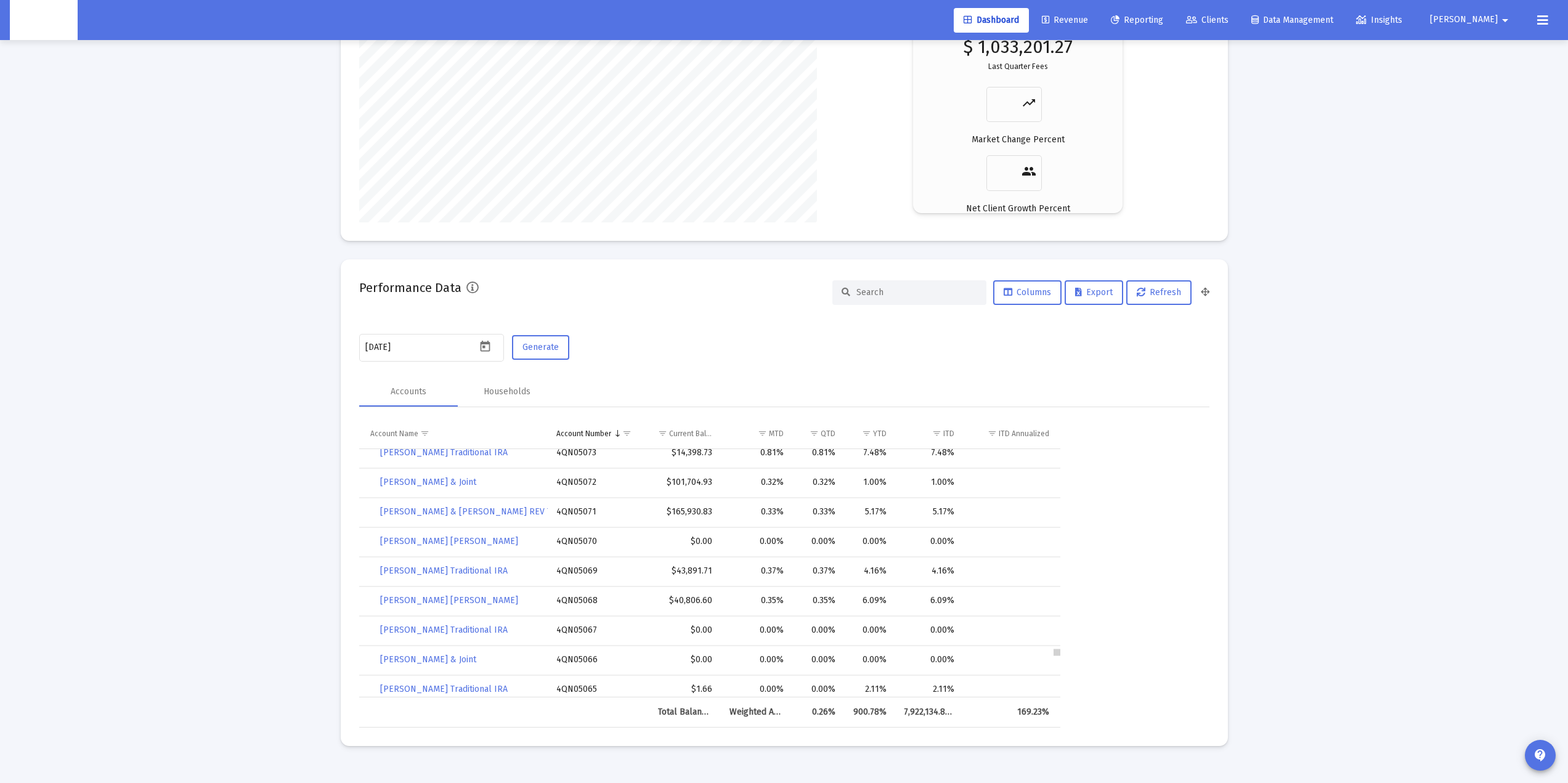
scroll to position [100405, 0]
click at [1057, 657] on div "Data grid" at bounding box center [1056, 653] width 8 height 9
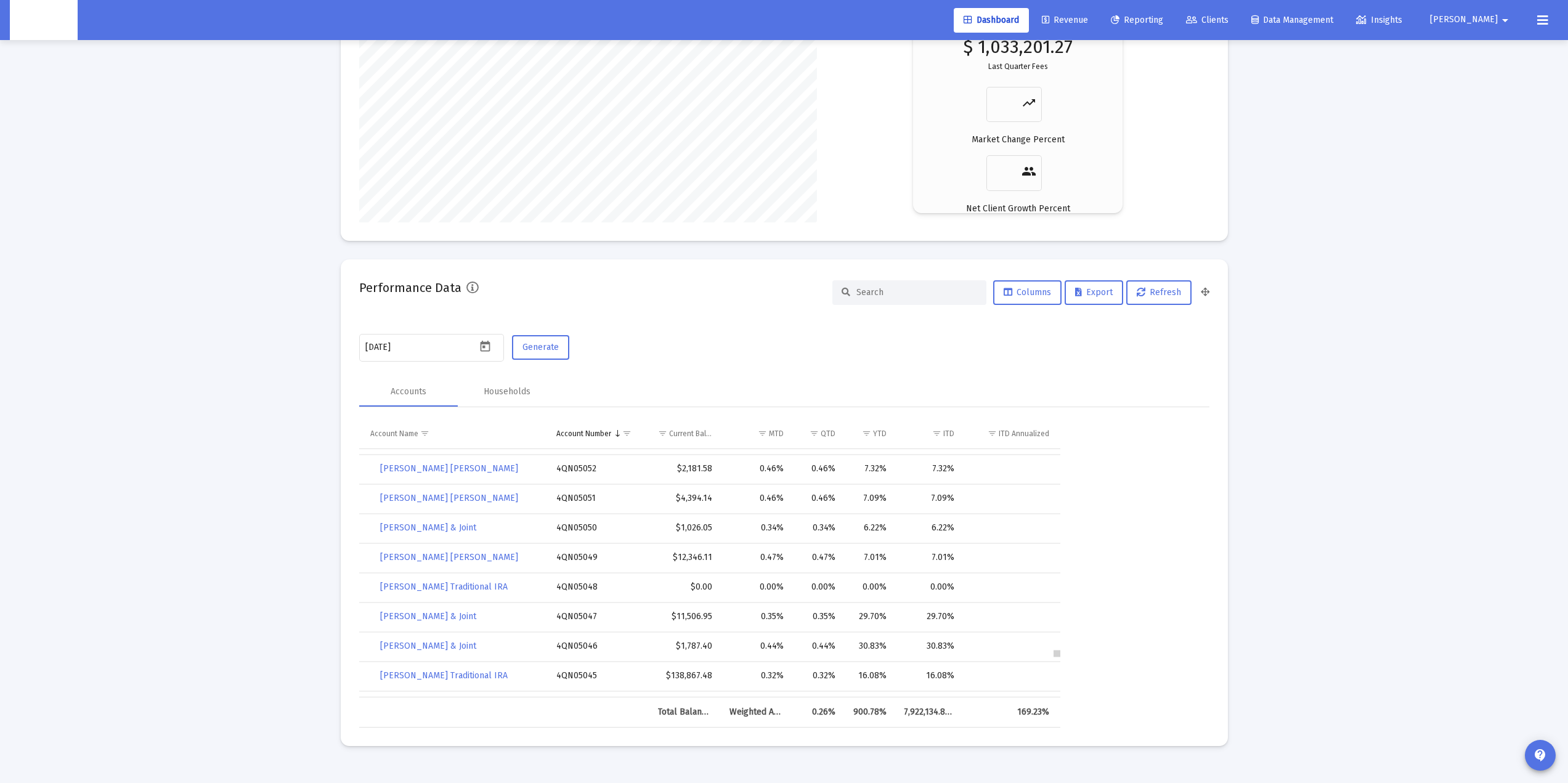
scroll to position [101010, 0]
drag, startPoint x: 1057, startPoint y: 651, endPoint x: 1055, endPoint y: 659, distance: 8.2
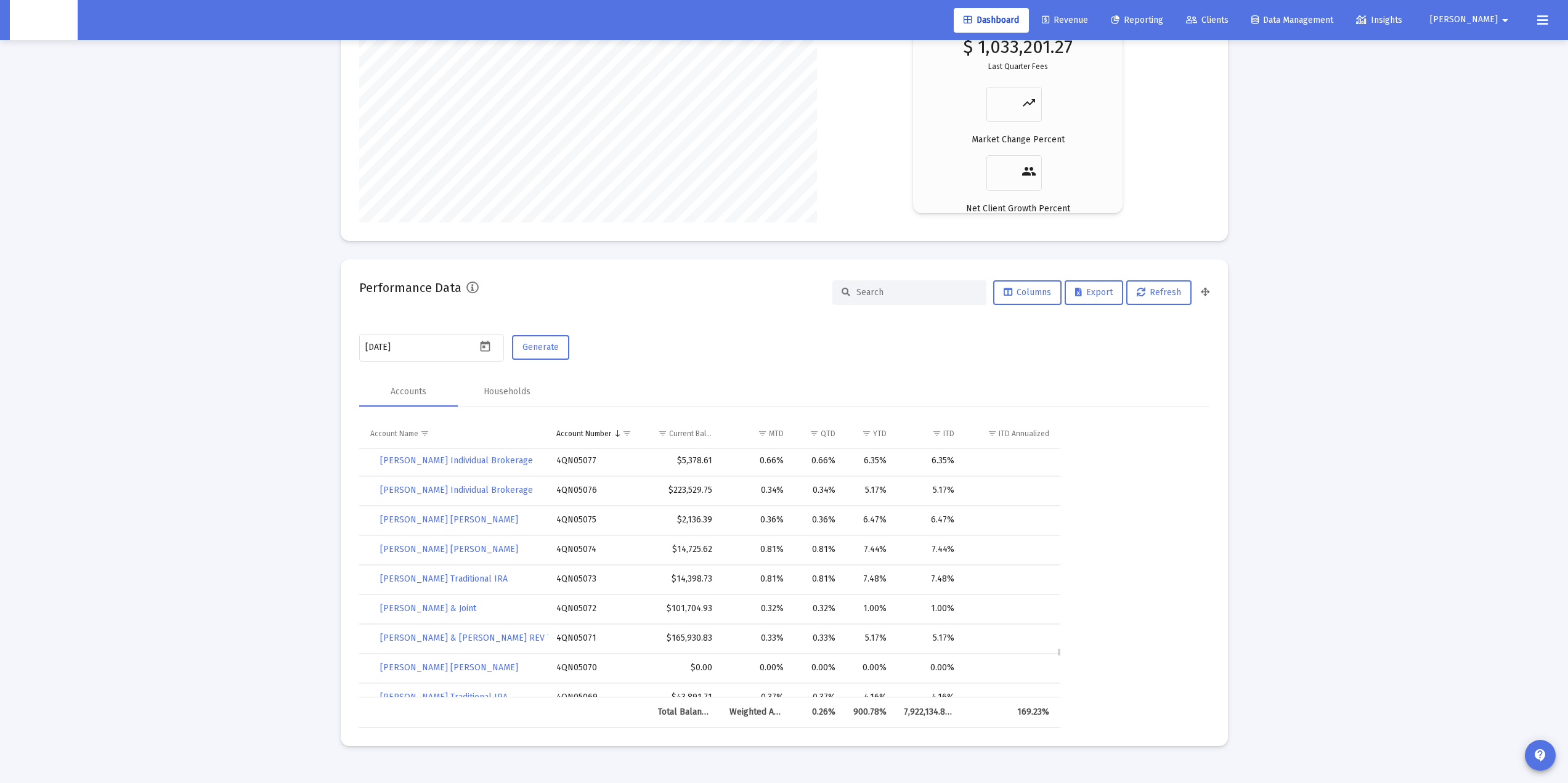
scroll to position [100444, 0]
